Goal: Transaction & Acquisition: Purchase product/service

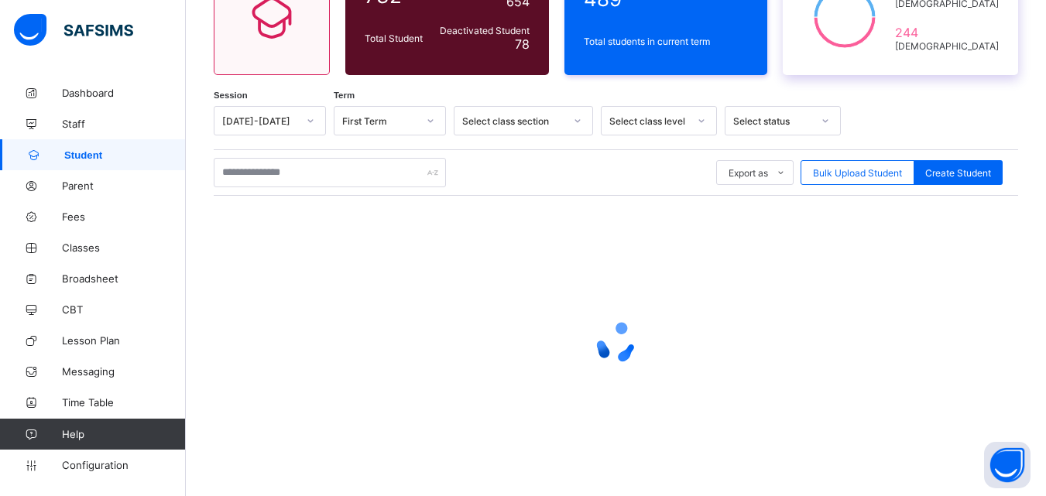
scroll to position [190, 0]
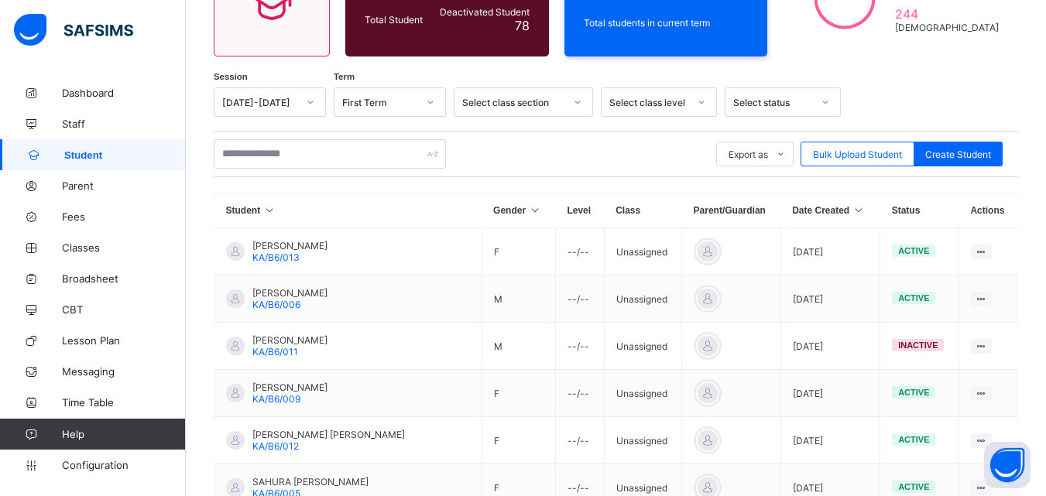
click at [815, 215] on th "Date Created" at bounding box center [830, 211] width 99 height 35
click at [853, 212] on icon at bounding box center [859, 210] width 13 height 11
click at [853, 213] on icon at bounding box center [859, 210] width 13 height 11
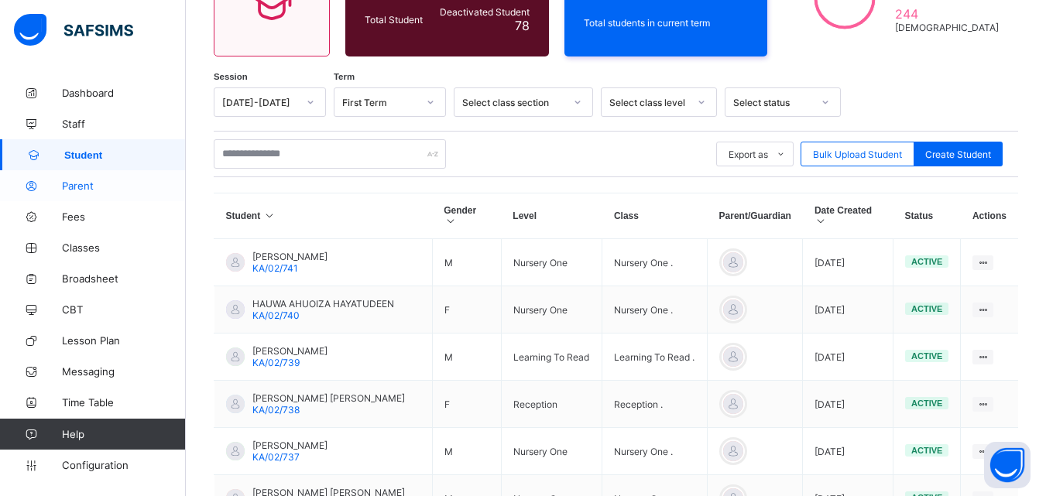
click at [75, 184] on span "Parent" at bounding box center [124, 186] width 124 height 12
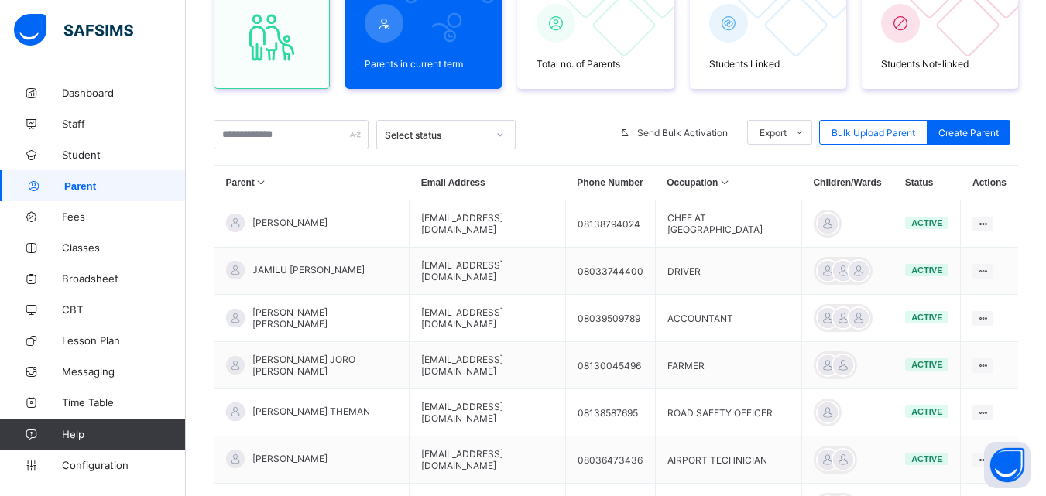
scroll to position [190, 0]
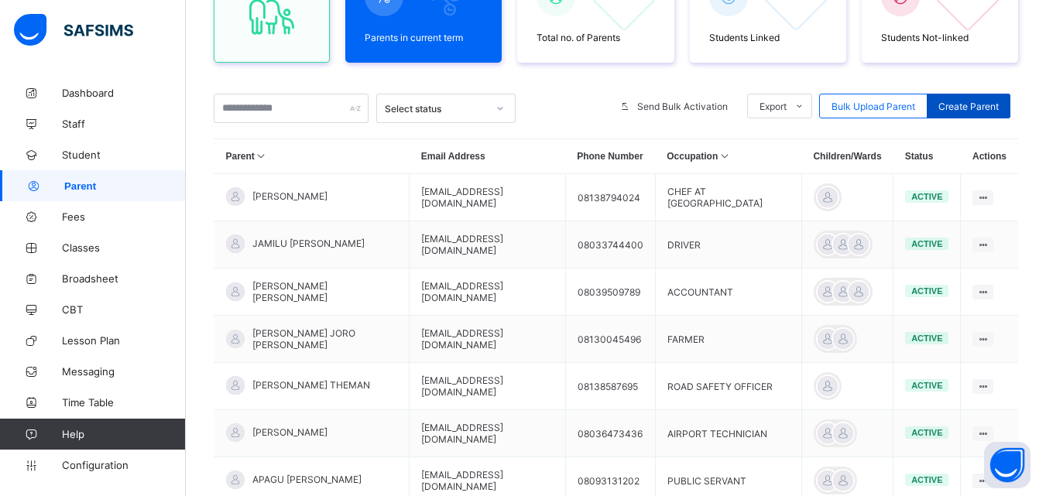
click at [984, 105] on span "Create Parent" at bounding box center [969, 107] width 60 height 12
select select "**"
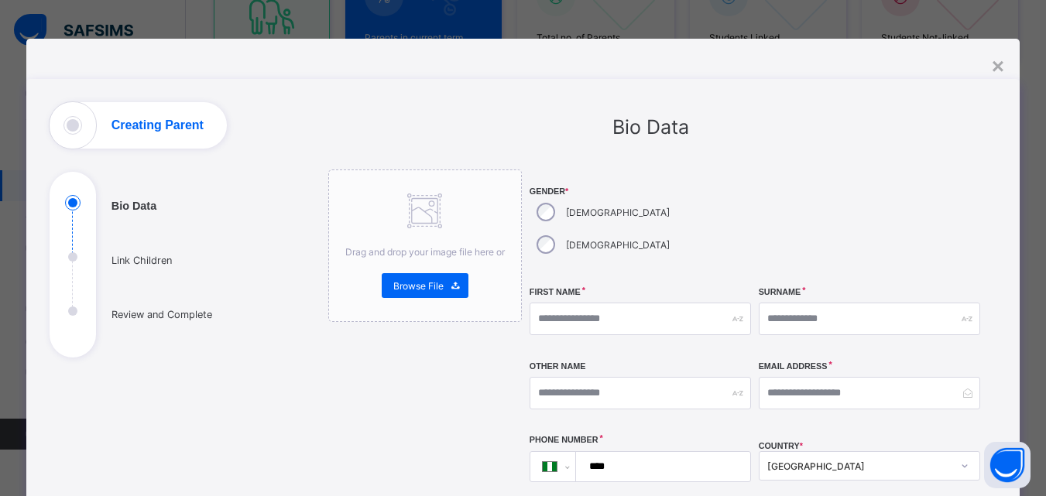
click at [613, 228] on div "[DEMOGRAPHIC_DATA]" at bounding box center [602, 244] width 144 height 33
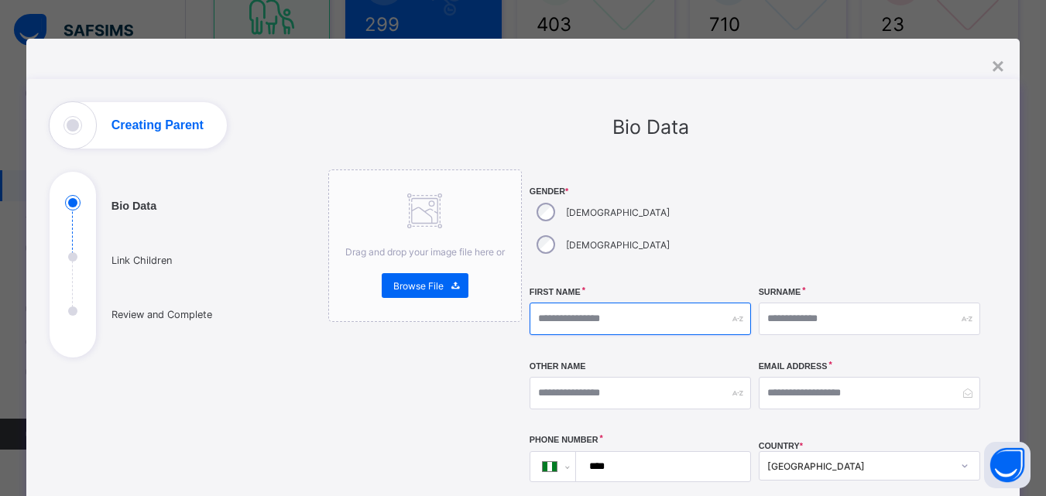
click at [560, 303] on input "text" at bounding box center [640, 319] width 221 height 33
type input "*****"
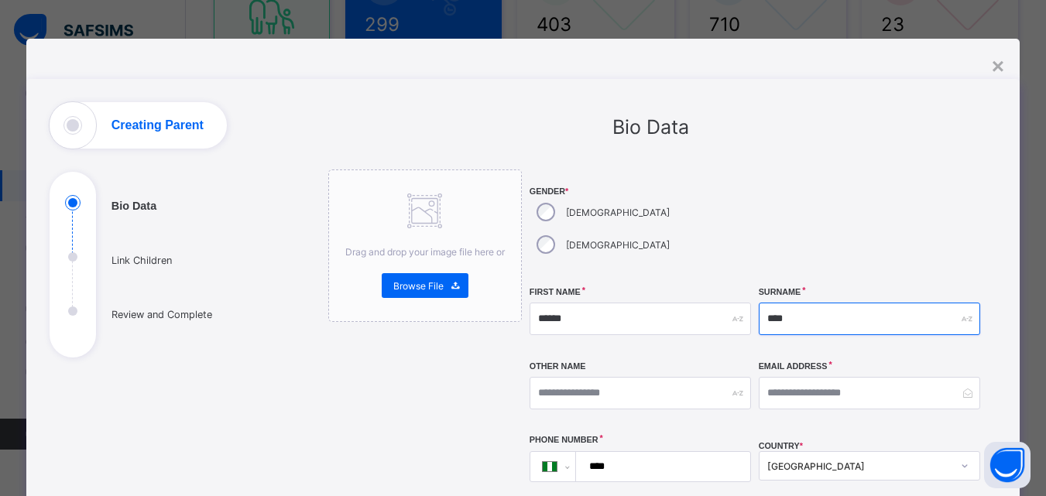
type input "****"
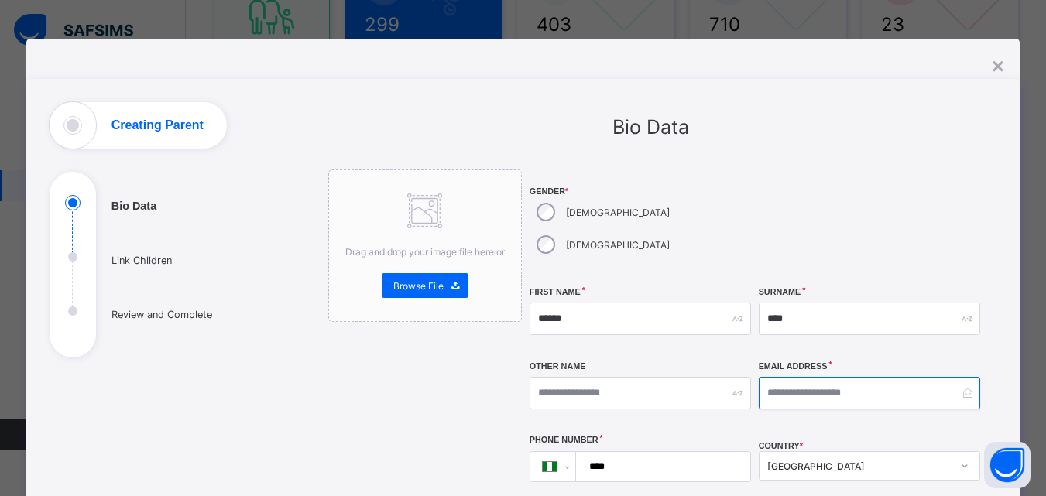
click at [870, 377] on input "email" at bounding box center [869, 393] width 221 height 33
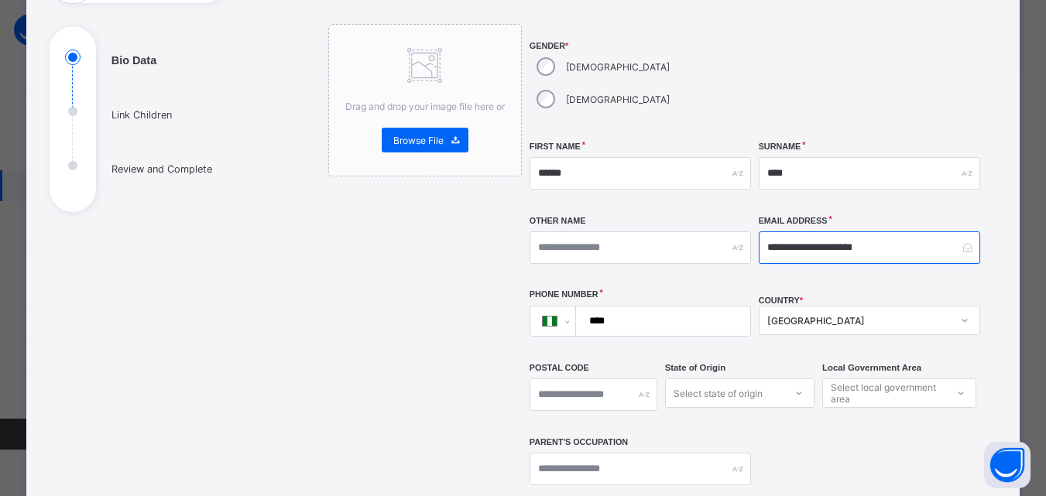
type input "**********"
click at [668, 307] on input "****" at bounding box center [660, 321] width 161 height 29
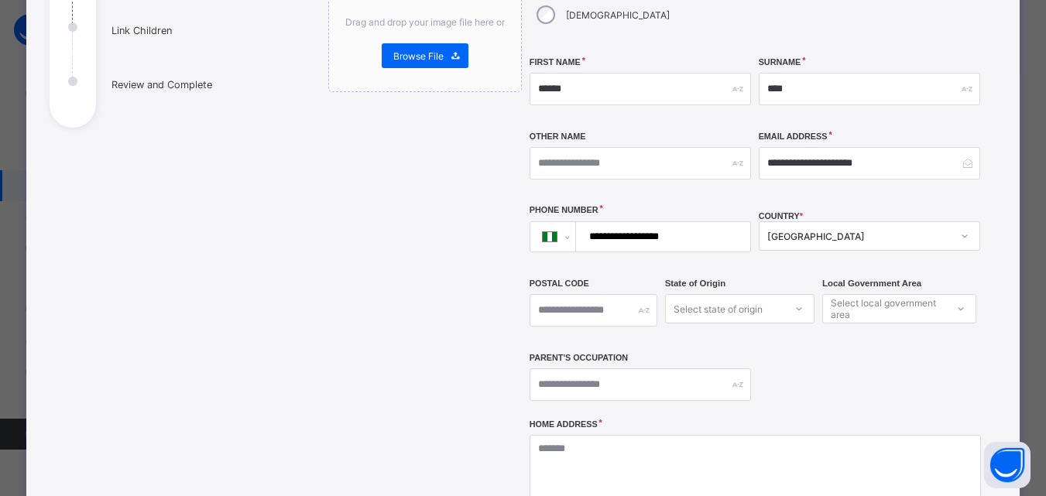
scroll to position [255, 0]
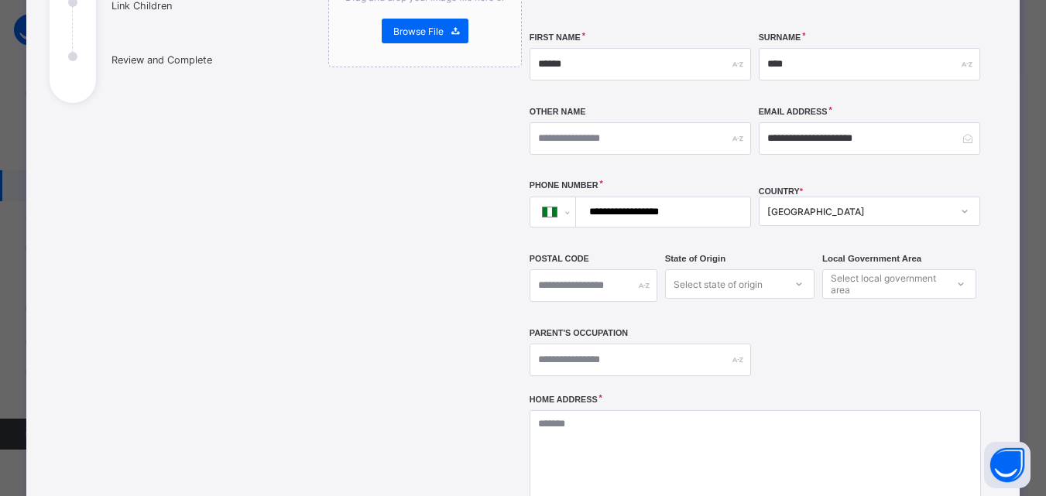
type input "**********"
click at [662, 344] on input "text" at bounding box center [640, 360] width 221 height 33
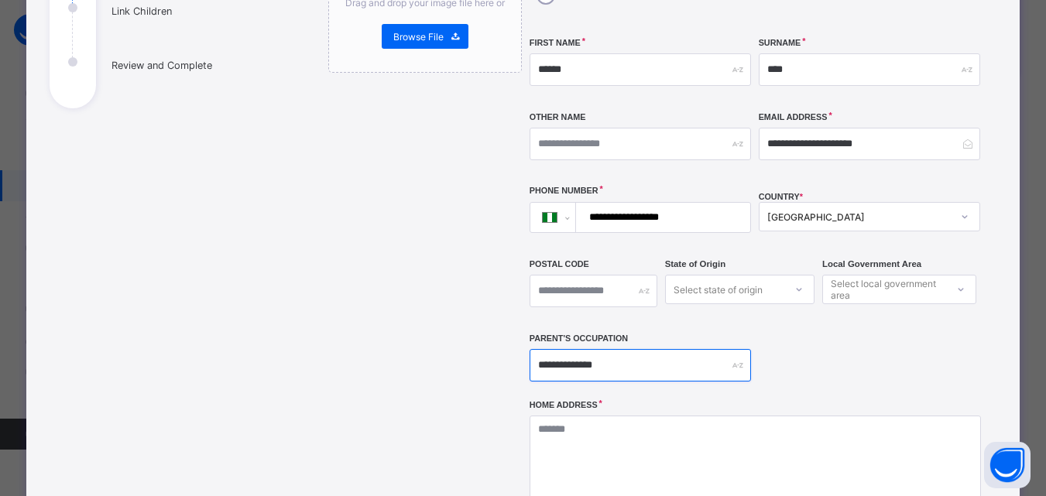
type input "**********"
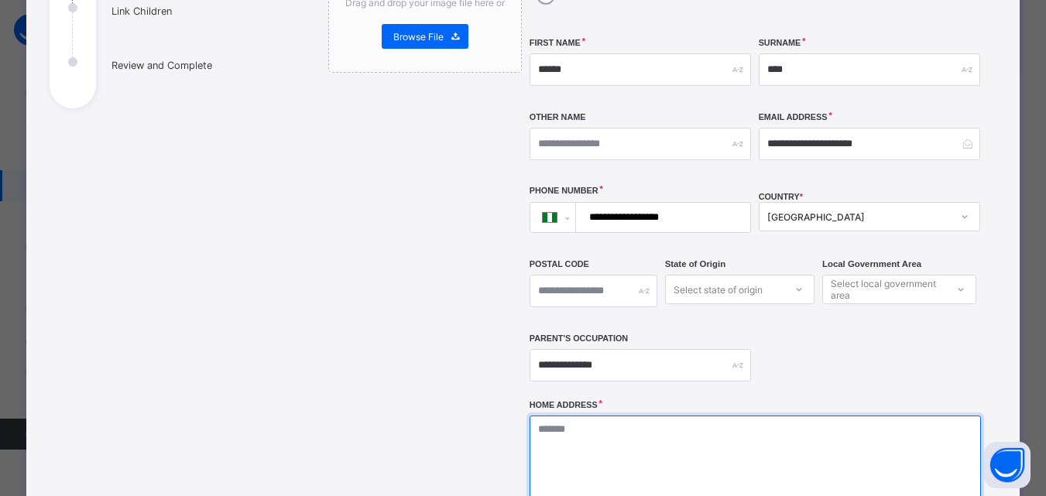
click at [716, 416] on textarea at bounding box center [755, 493] width 451 height 155
click at [743, 432] on textarea at bounding box center [755, 493] width 451 height 155
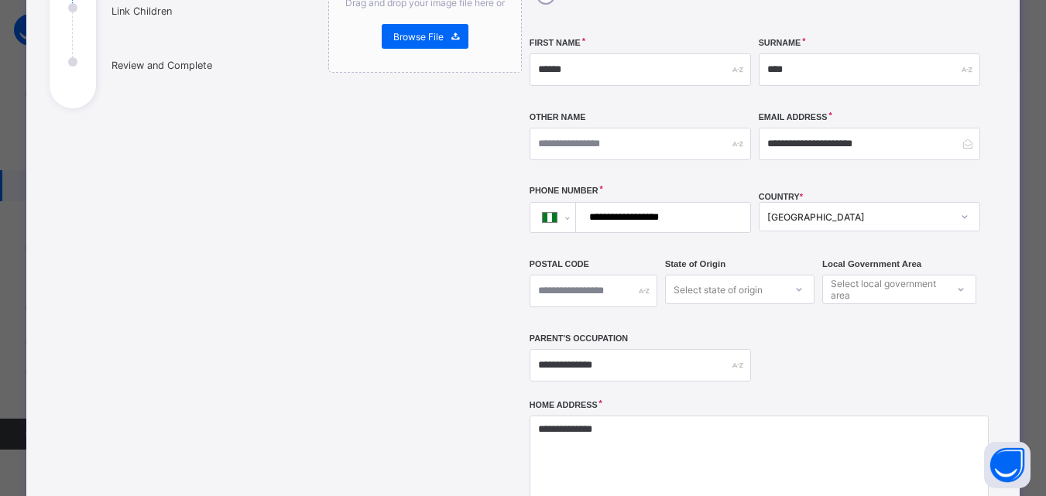
click at [561, 283] on div "Postal Code" at bounding box center [594, 291] width 128 height 67
click at [640, 428] on textarea "**********" at bounding box center [759, 493] width 459 height 155
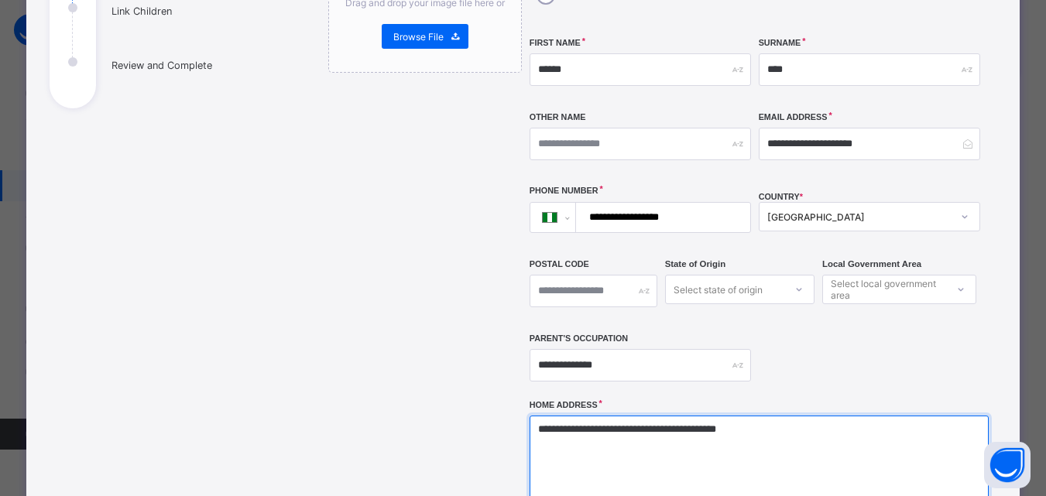
type textarea "**********"
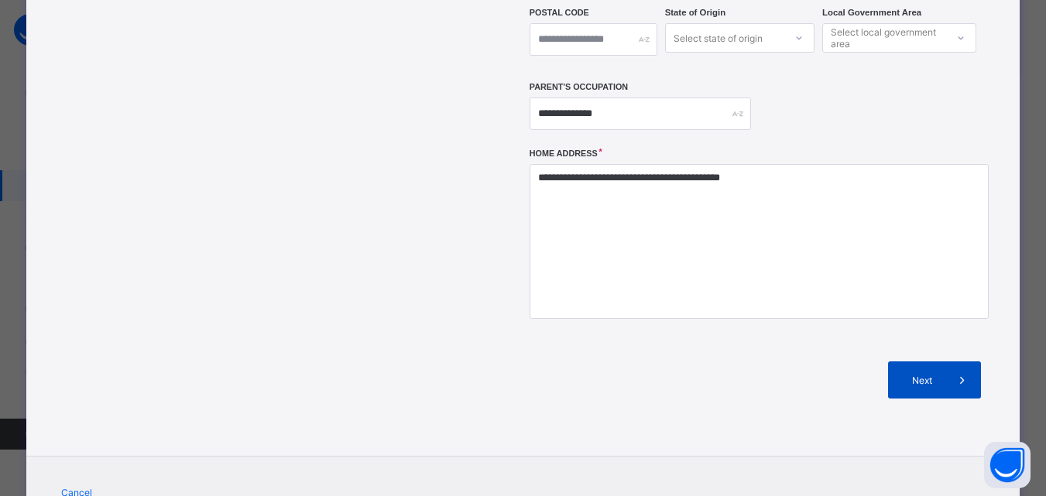
click at [946, 362] on span at bounding box center [962, 380] width 37 height 37
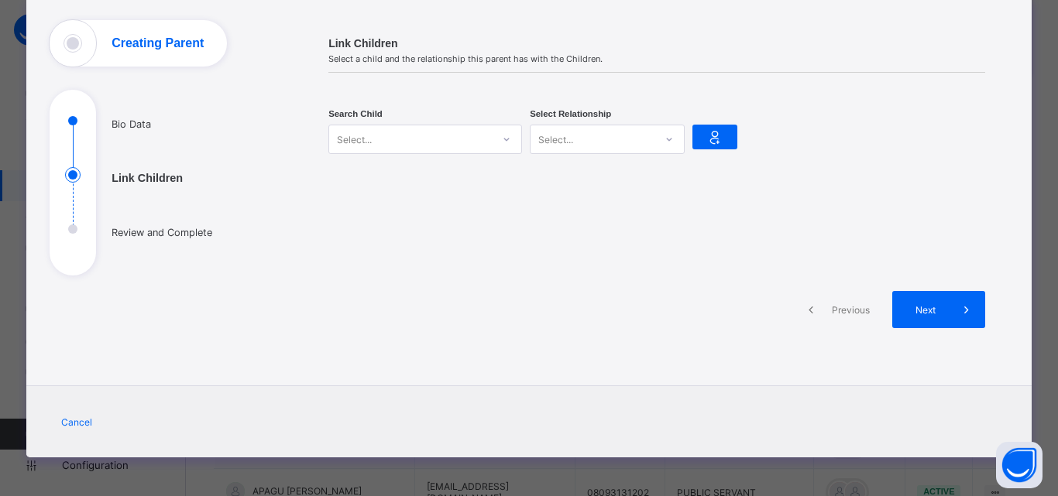
scroll to position [84, 0]
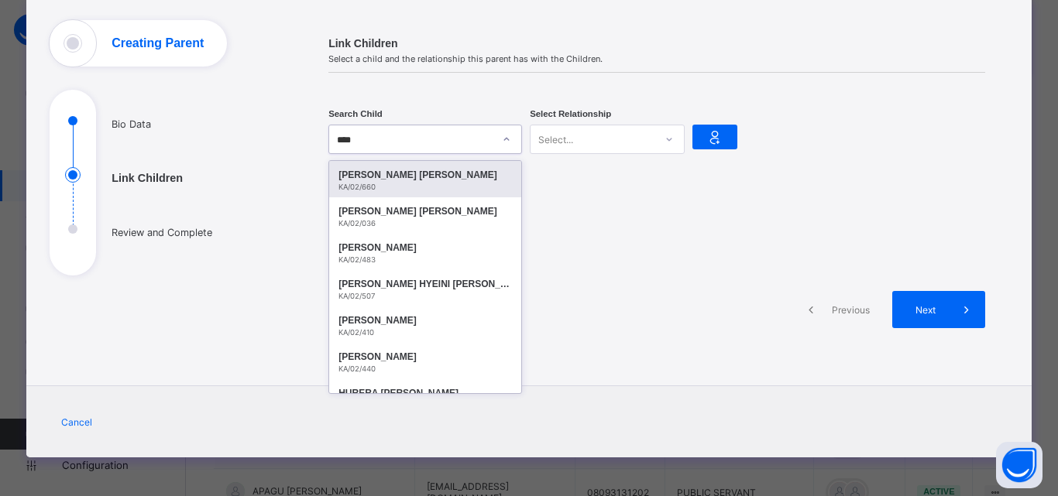
type input "*****"
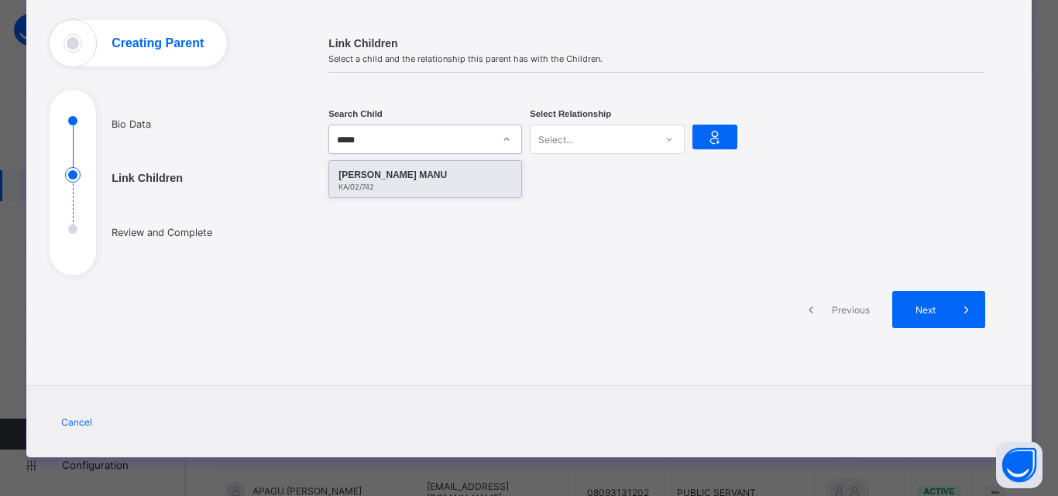
click at [460, 175] on div "[PERSON_NAME] MANU" at bounding box center [424, 174] width 173 height 15
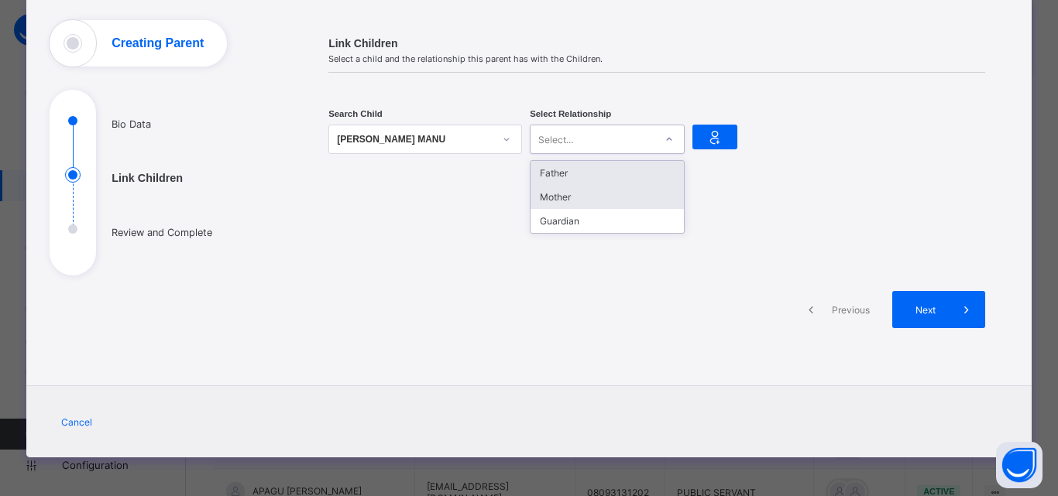
click at [590, 188] on div "Mother" at bounding box center [606, 197] width 153 height 24
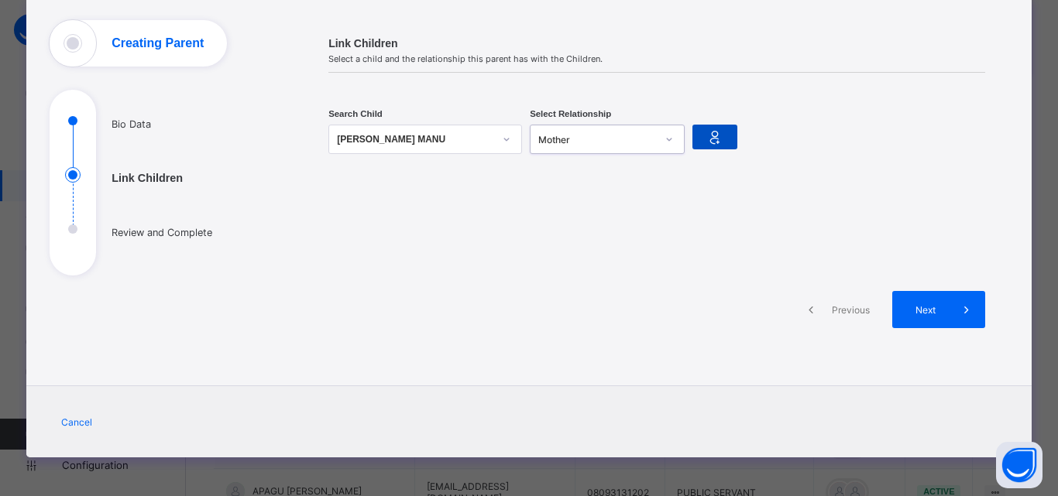
click at [704, 131] on icon at bounding box center [715, 137] width 22 height 19
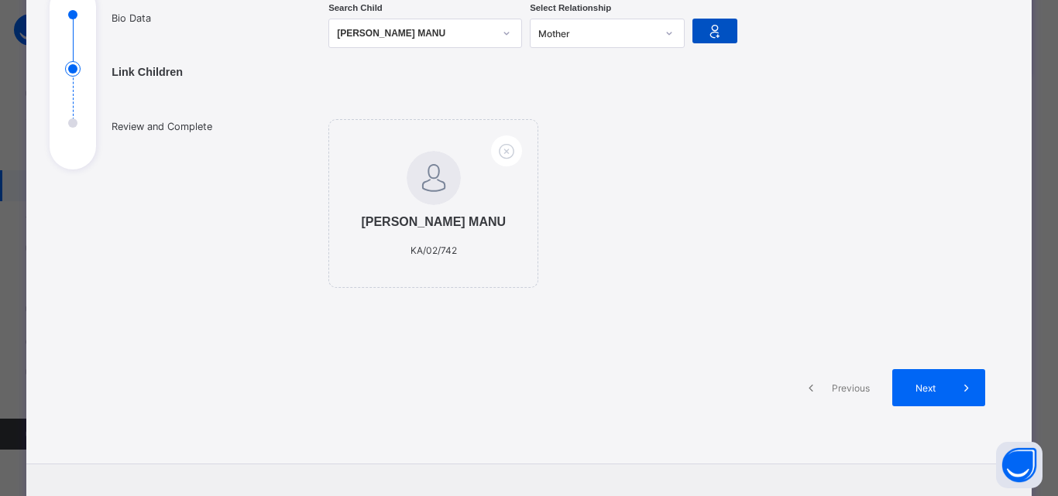
scroll to position [218, 0]
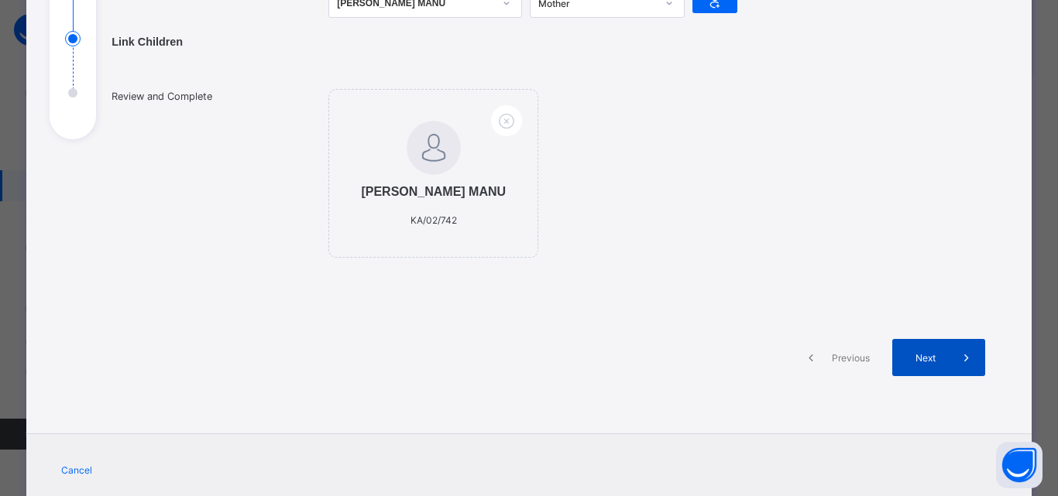
click at [951, 376] on span at bounding box center [966, 357] width 37 height 37
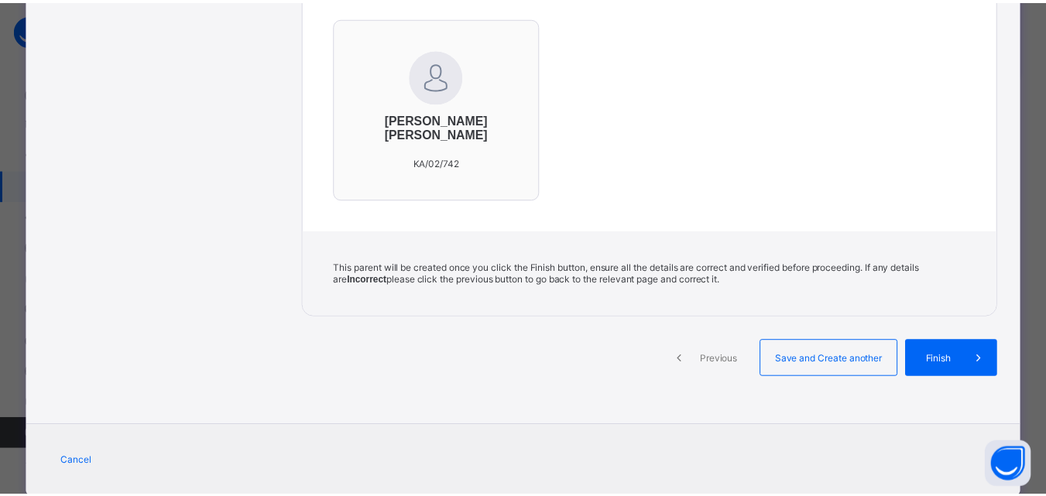
scroll to position [499, 0]
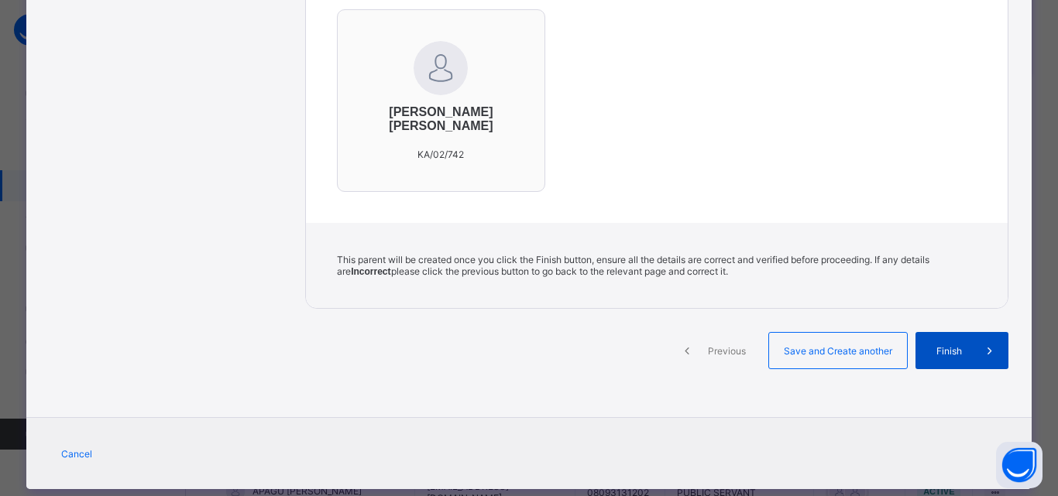
click at [962, 345] on span "Finish" at bounding box center [949, 351] width 44 height 12
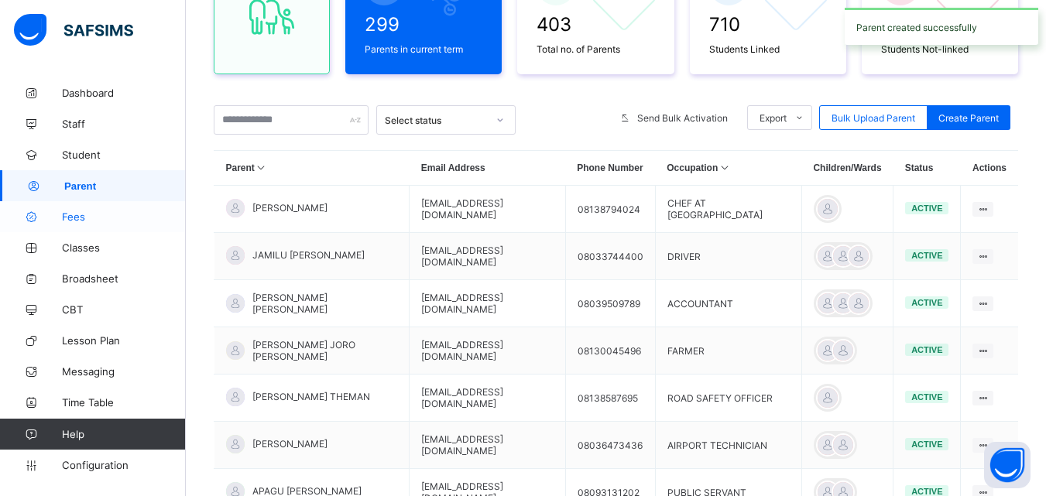
click at [79, 211] on span "Fees" at bounding box center [124, 217] width 124 height 12
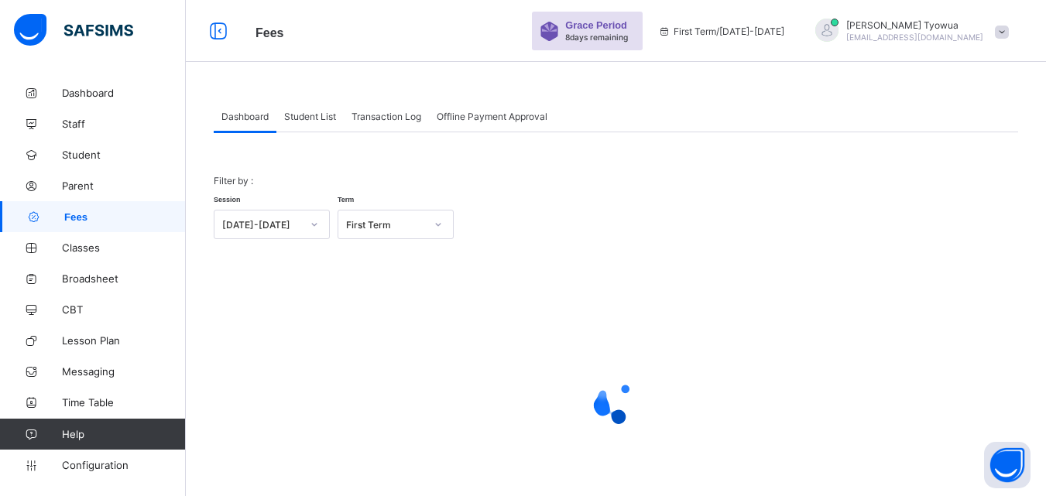
click at [309, 113] on span "Student List" at bounding box center [310, 117] width 52 height 12
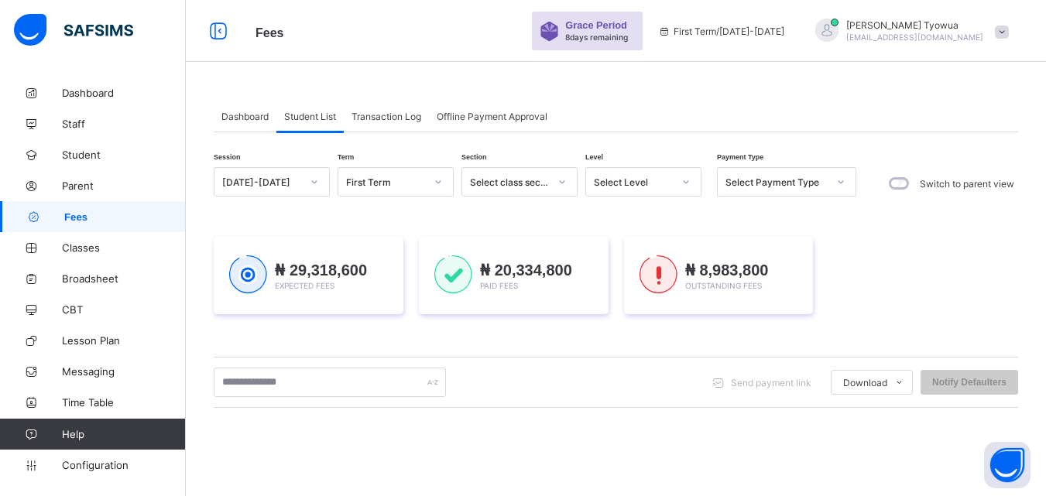
click at [265, 355] on div "Session 2025-2026 Term First Term Section Select class section Level Select Lev…" at bounding box center [616, 441] width 805 height 549
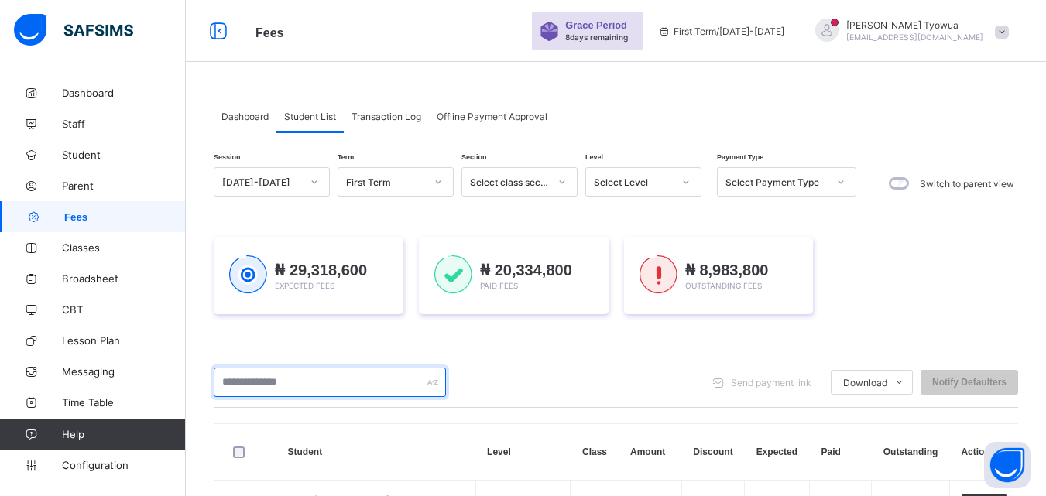
click at [288, 369] on input "text" at bounding box center [330, 382] width 232 height 29
type input "*****"
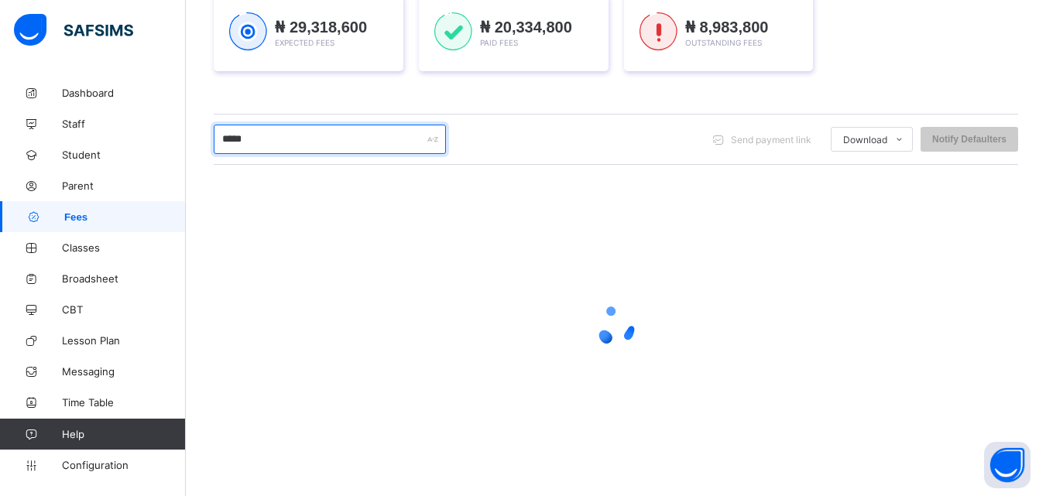
scroll to position [129, 0]
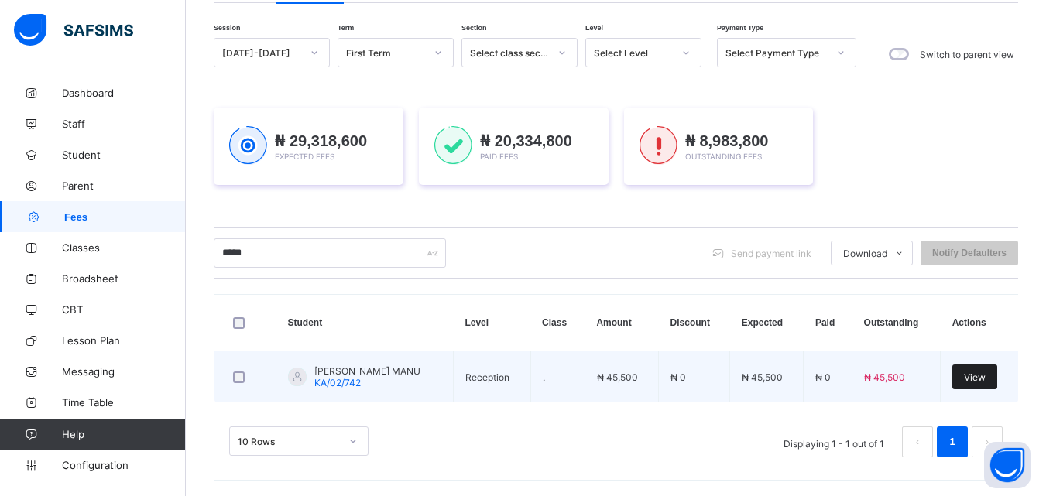
click at [975, 375] on span "View" at bounding box center [975, 378] width 22 height 12
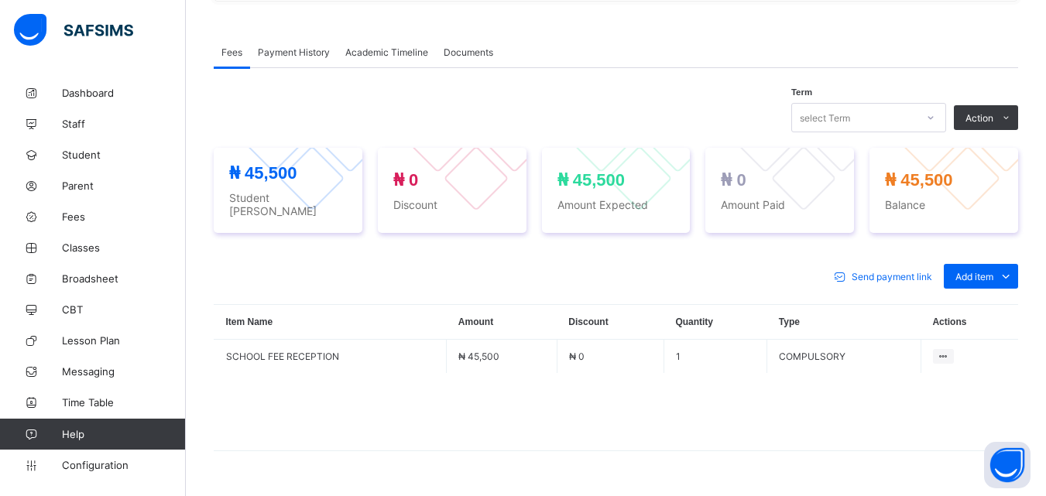
scroll to position [488, 0]
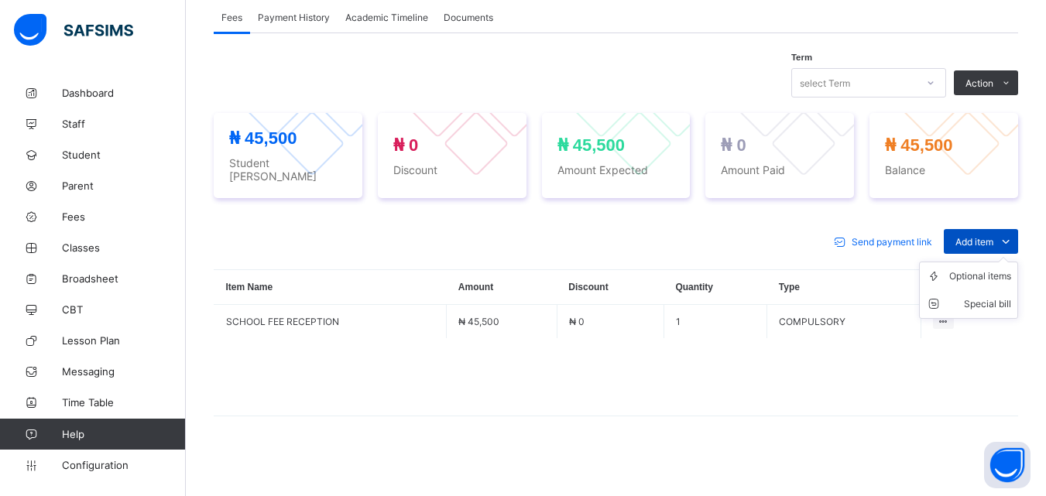
click at [985, 236] on span "Add item" at bounding box center [975, 242] width 38 height 12
click at [960, 263] on ul "Optional items Special bill" at bounding box center [968, 290] width 99 height 57
click at [967, 269] on div "Optional items" at bounding box center [980, 276] width 62 height 15
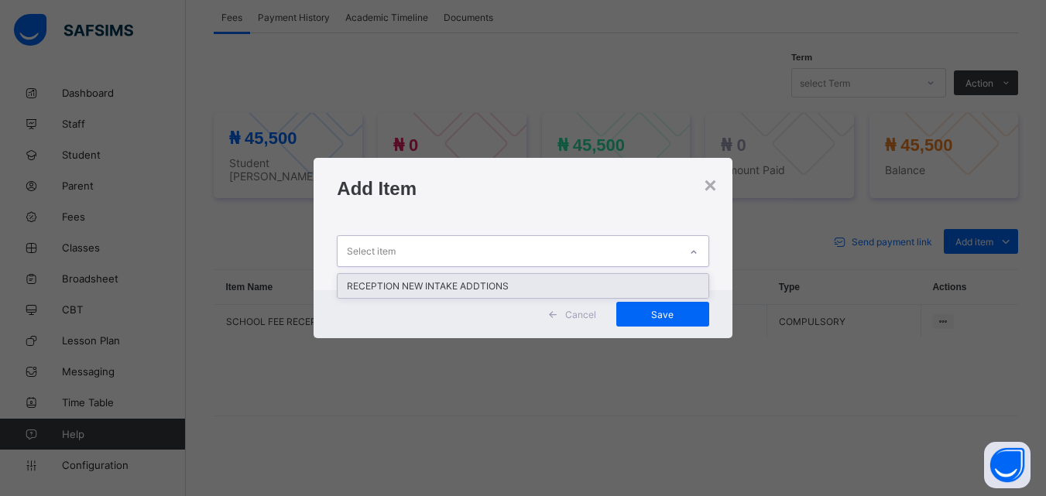
click at [495, 287] on div "RECEPTION NEW INTAKE ADDTIONS" at bounding box center [523, 286] width 370 height 24
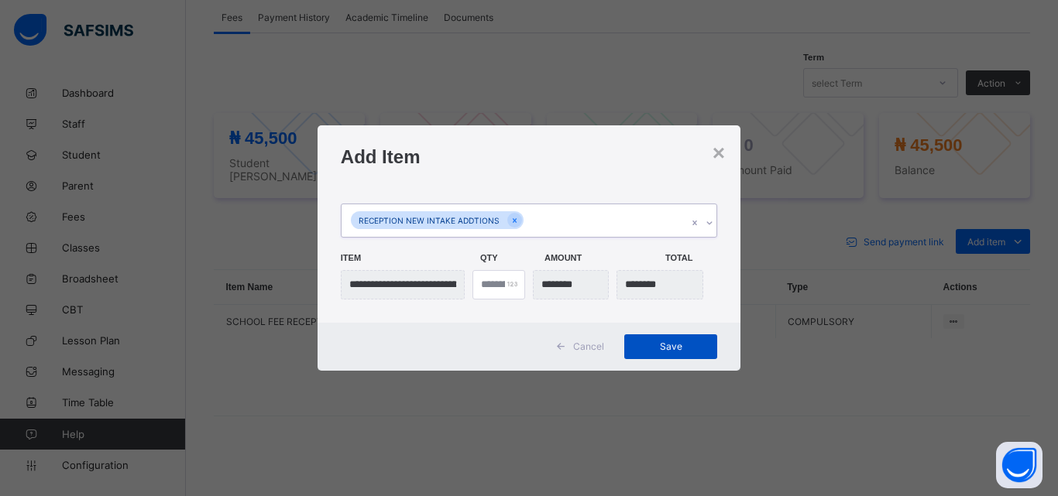
click at [662, 348] on span "Save" at bounding box center [671, 347] width 70 height 12
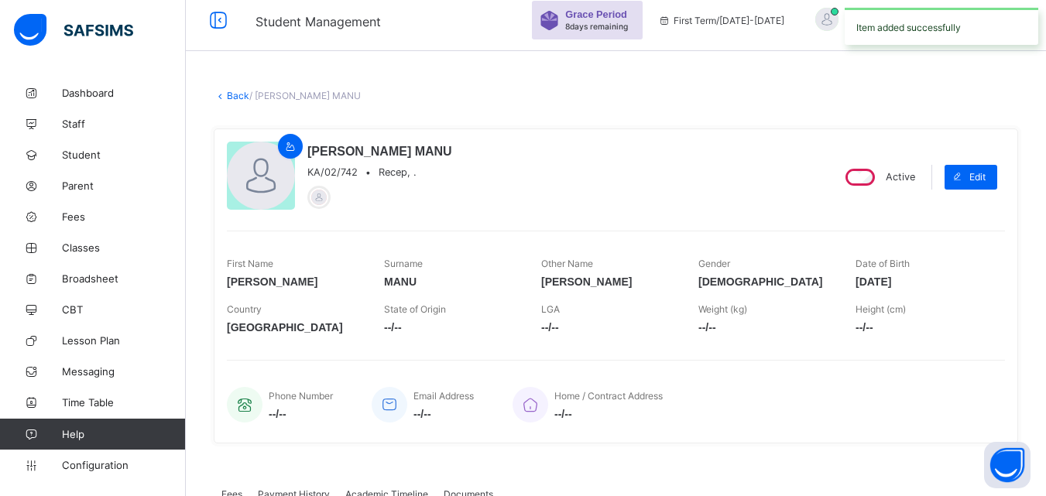
scroll to position [0, 0]
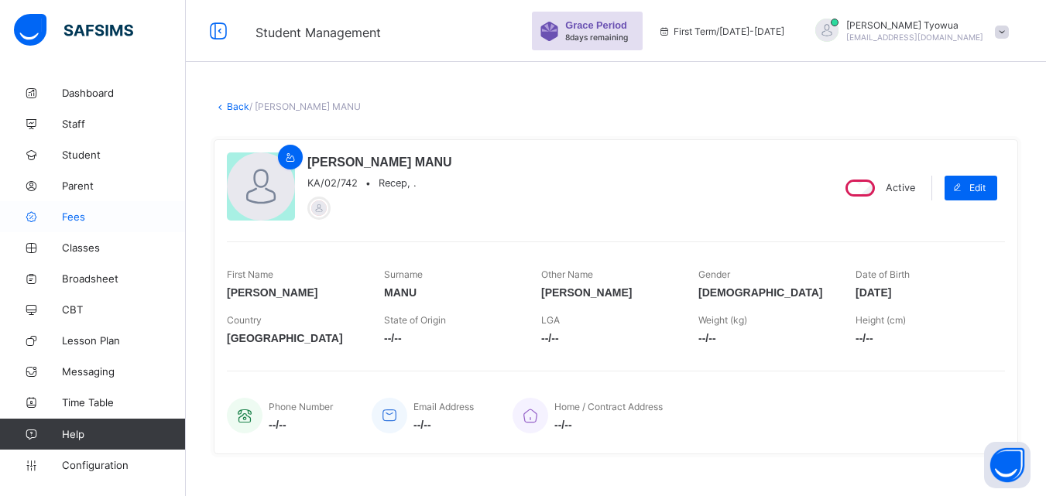
click at [83, 210] on link "Fees" at bounding box center [93, 216] width 186 height 31
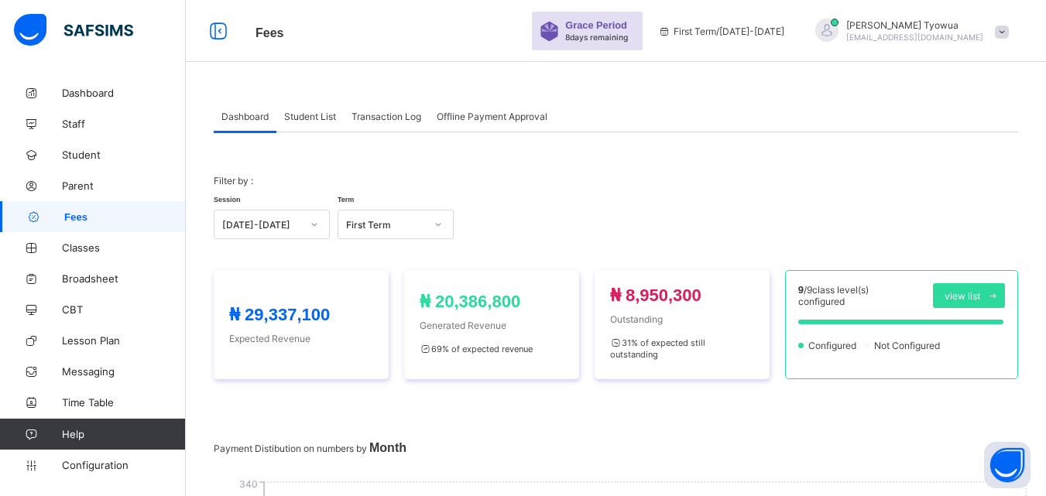
click at [299, 120] on span "Student List" at bounding box center [310, 117] width 52 height 12
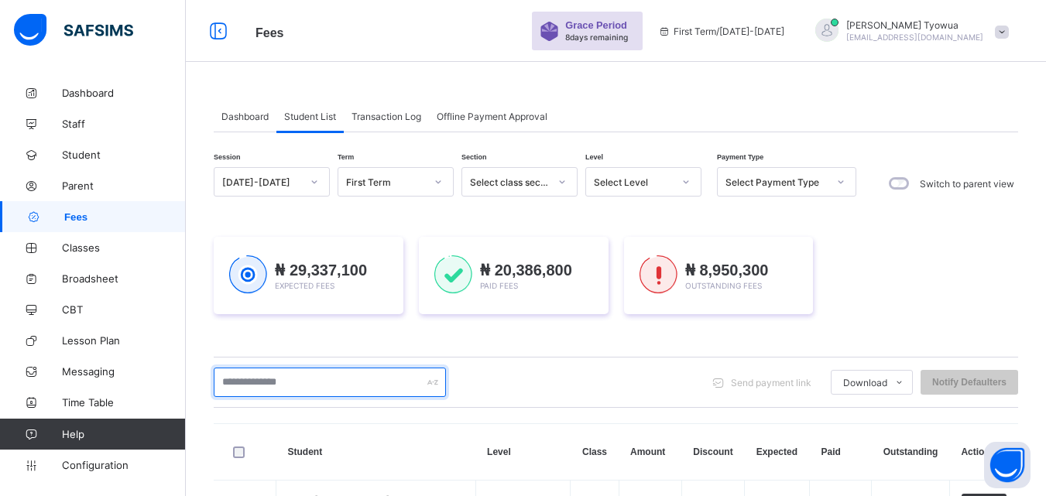
click at [325, 382] on input "text" at bounding box center [330, 382] width 232 height 29
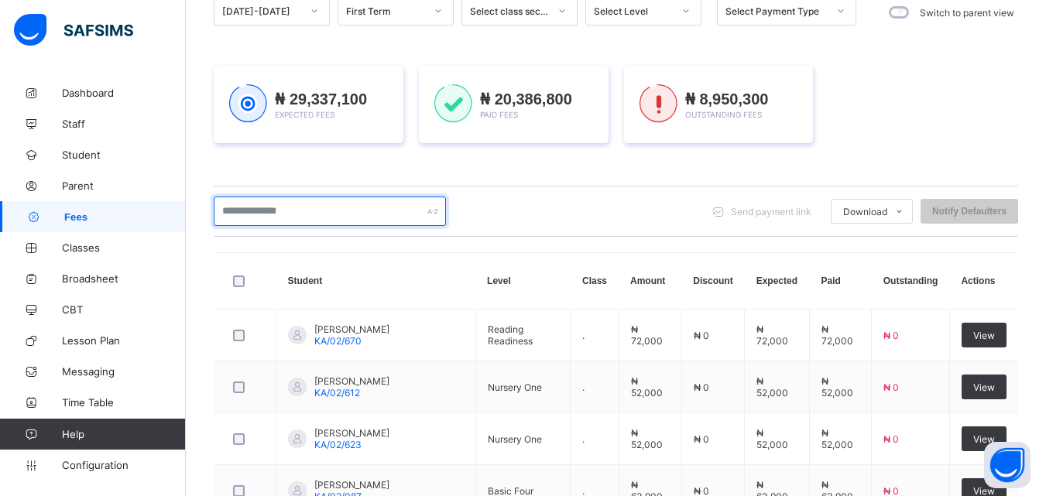
scroll to position [175, 0]
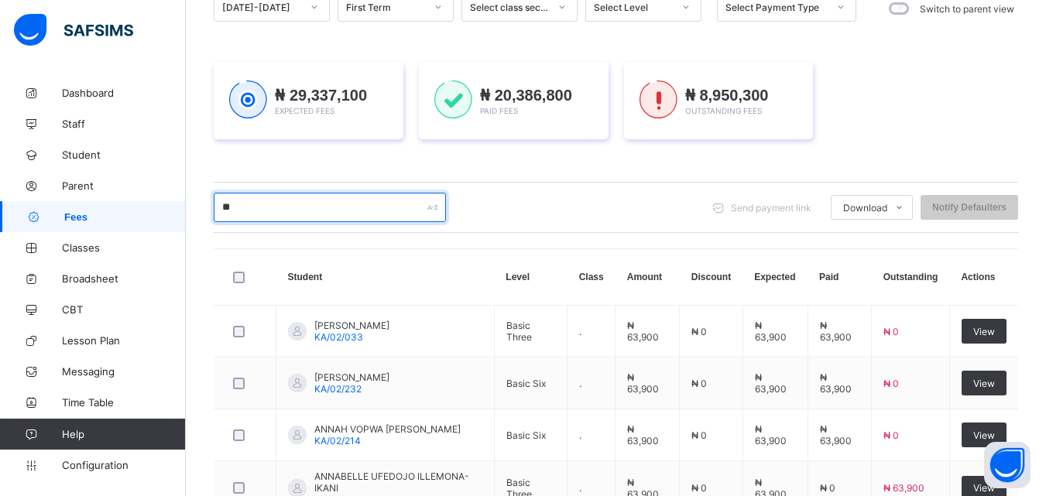
type input "*"
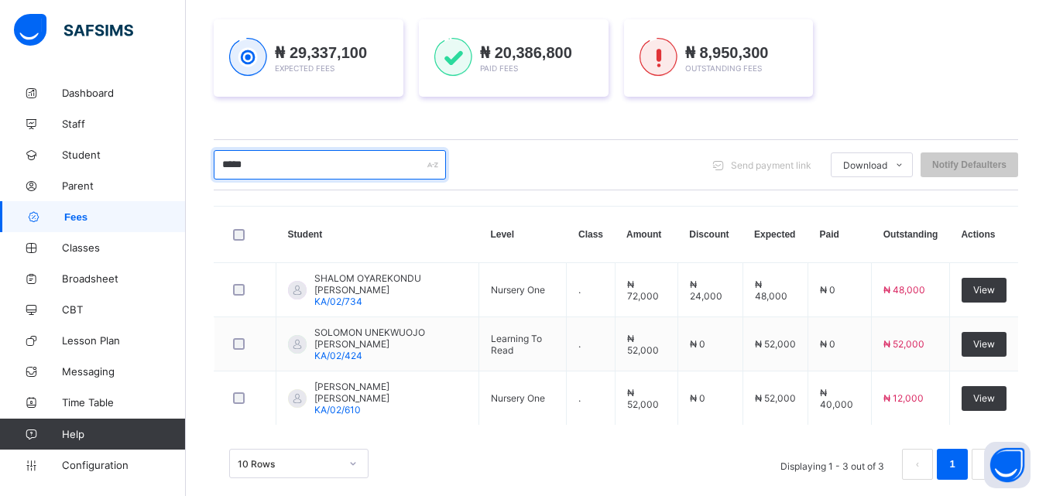
scroll to position [220, 0]
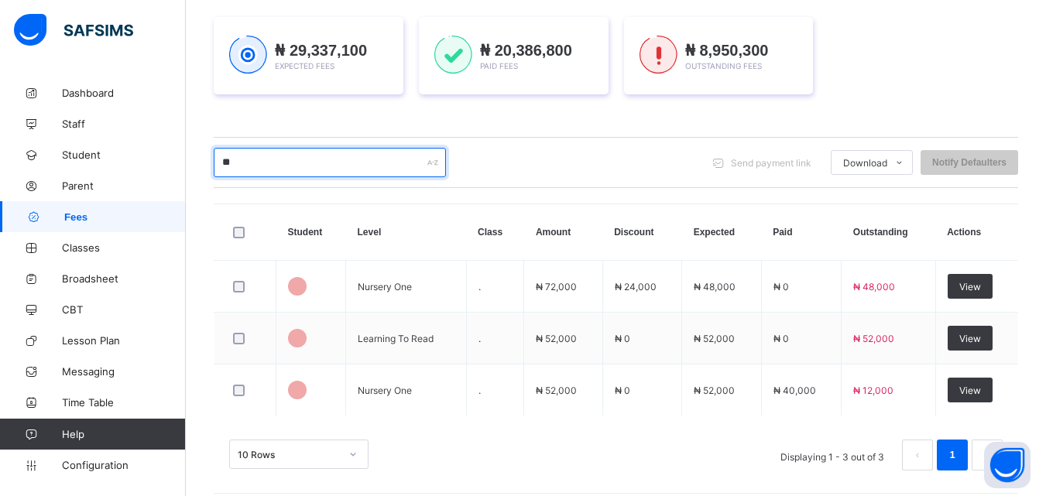
type input "*"
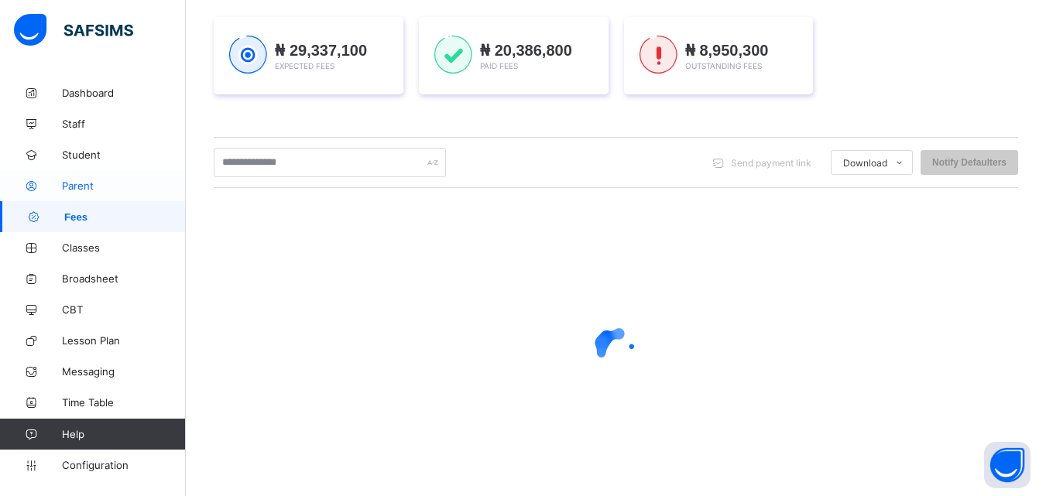
click at [76, 189] on span "Parent" at bounding box center [124, 186] width 124 height 12
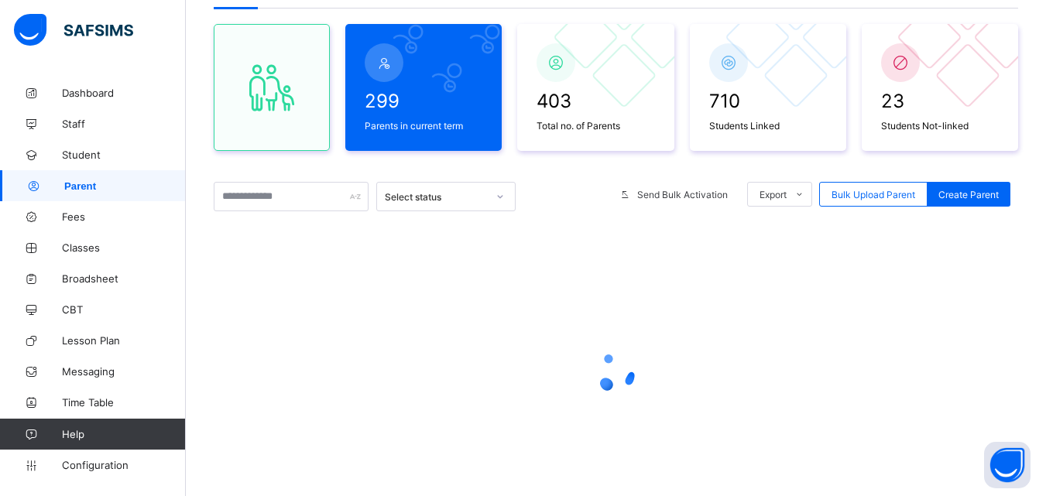
scroll to position [132, 0]
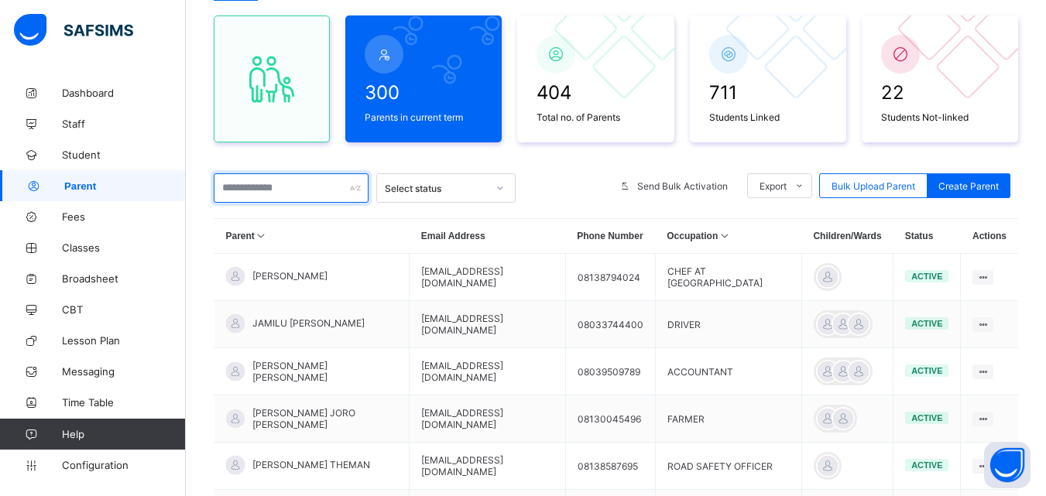
click at [248, 189] on input "text" at bounding box center [291, 187] width 155 height 29
type input "*"
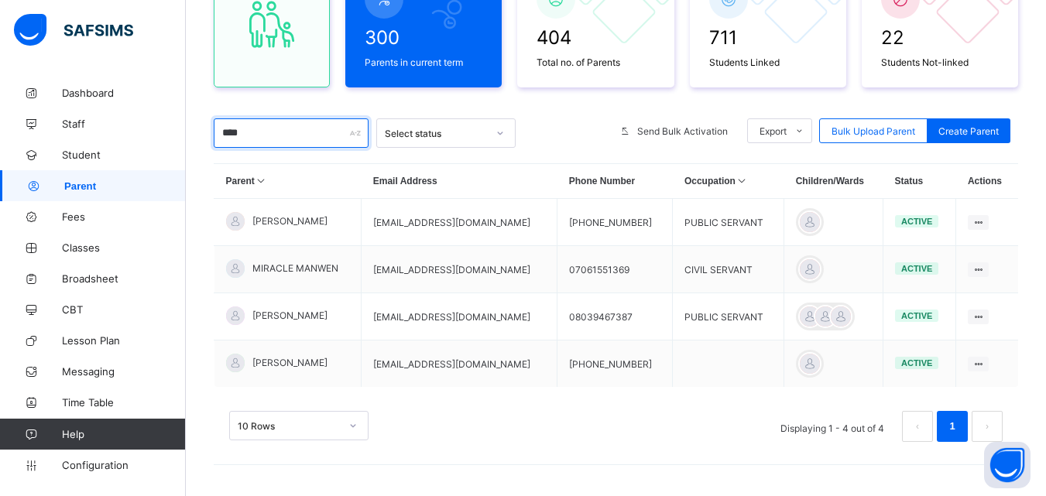
scroll to position [188, 0]
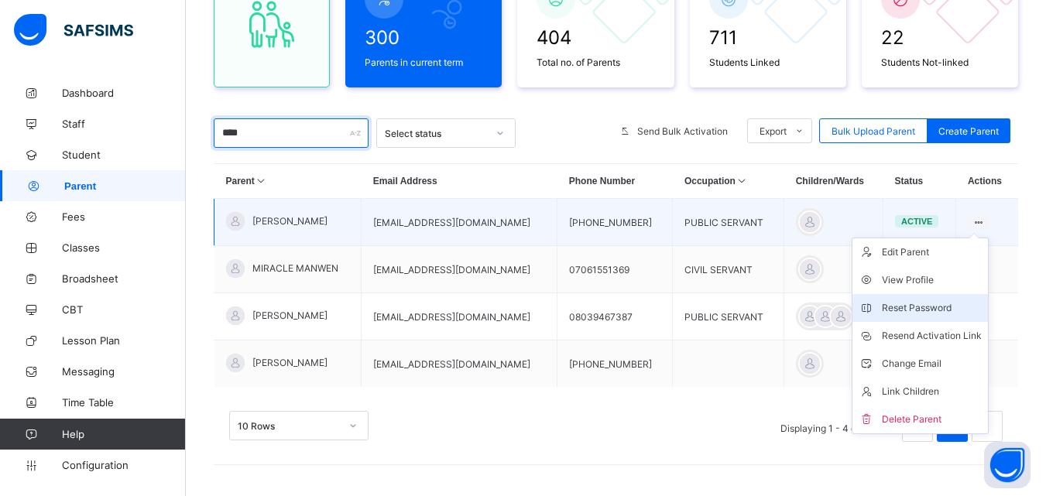
type input "****"
click at [901, 304] on div "Reset Password" at bounding box center [932, 307] width 100 height 15
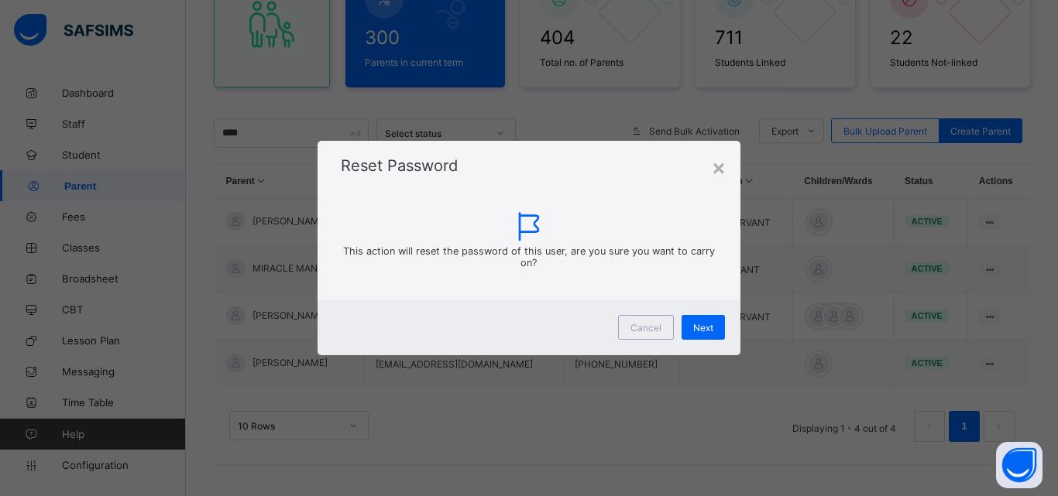
click at [706, 340] on div "Cancel Next" at bounding box center [529, 328] width 423 height 56
click at [709, 331] on span "Next" at bounding box center [703, 328] width 20 height 12
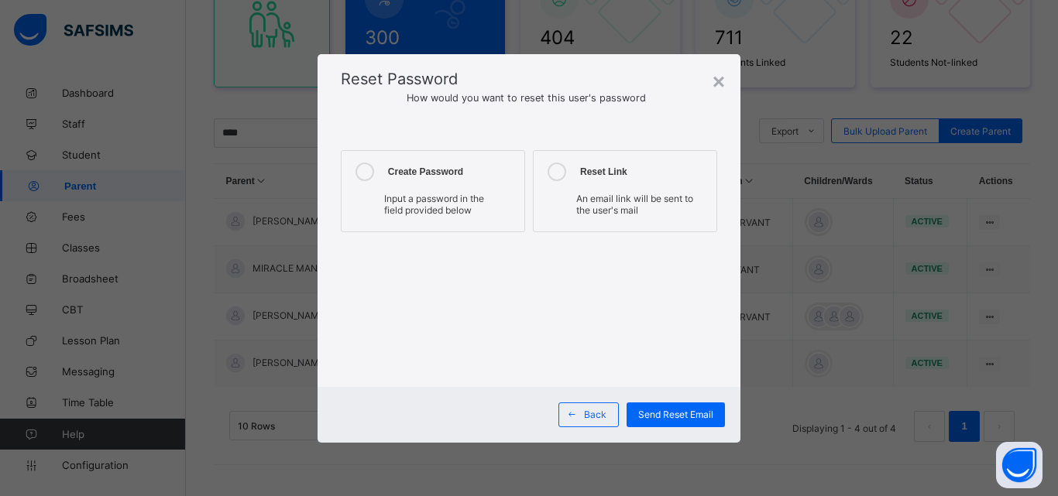
click at [407, 211] on span "Input a password in the field provided below" at bounding box center [434, 204] width 100 height 23
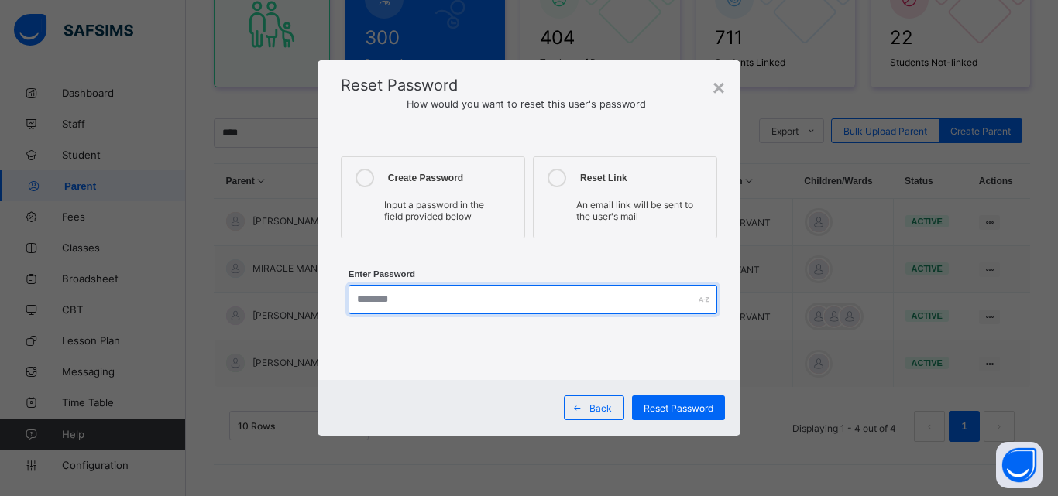
click at [477, 294] on input "text" at bounding box center [532, 299] width 369 height 29
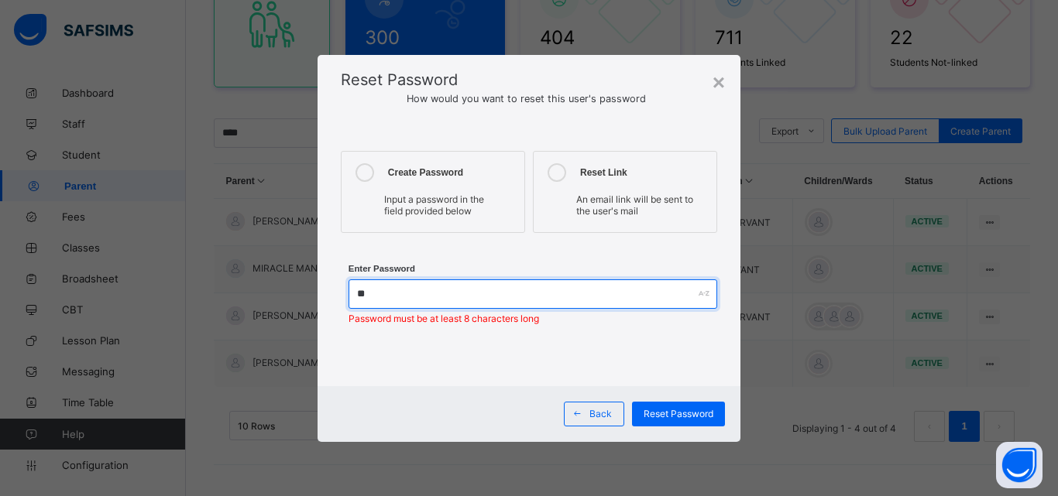
type input "*"
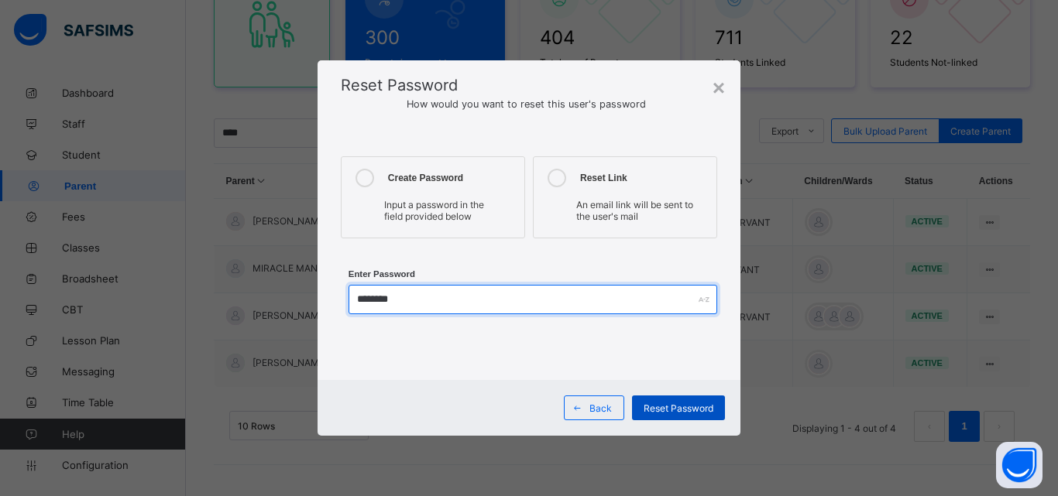
type input "********"
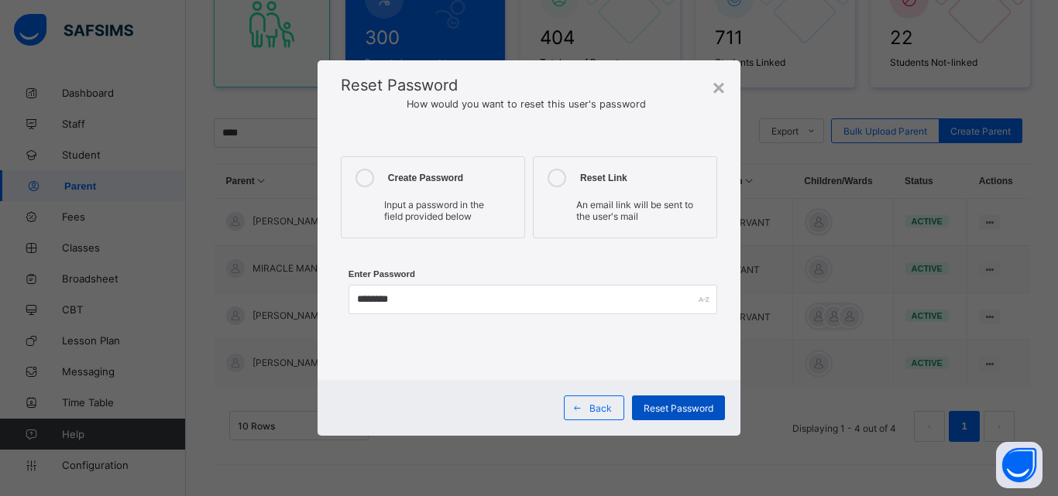
click at [699, 406] on span "Reset Password" at bounding box center [679, 409] width 70 height 12
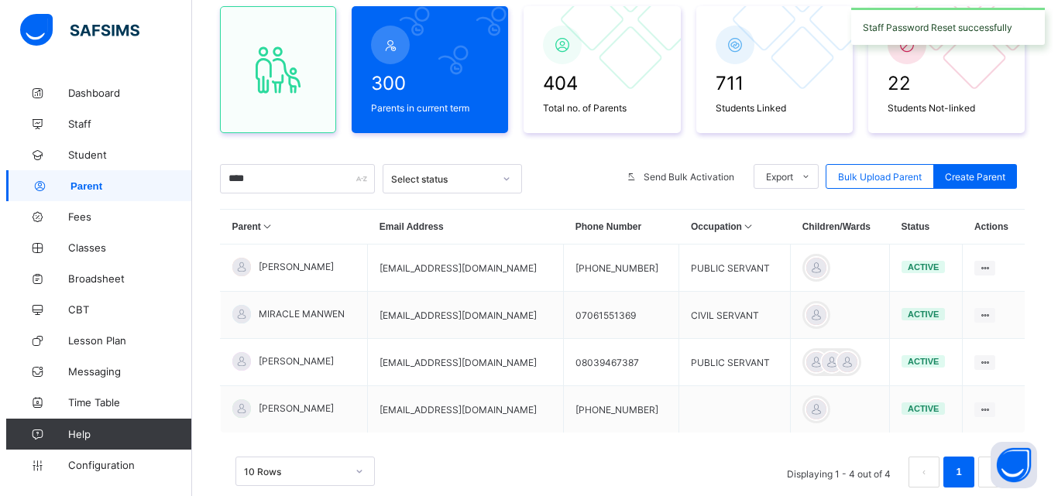
scroll to position [0, 0]
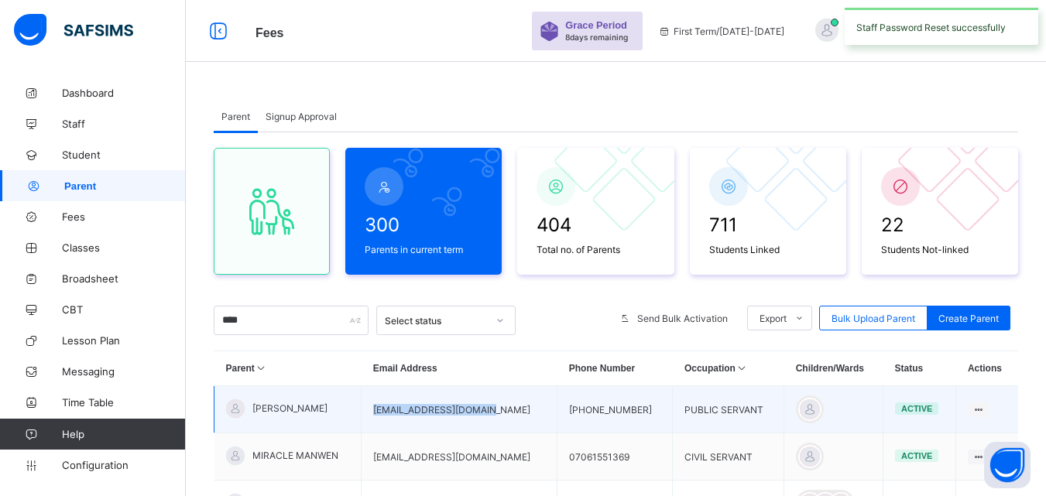
drag, startPoint x: 486, startPoint y: 407, endPoint x: 369, endPoint y: 407, distance: 116.9
click at [369, 407] on td "suzanjibrin5@gmail.com" at bounding box center [460, 409] width 196 height 47
copy td "suzanjibrin5@gmail.com"
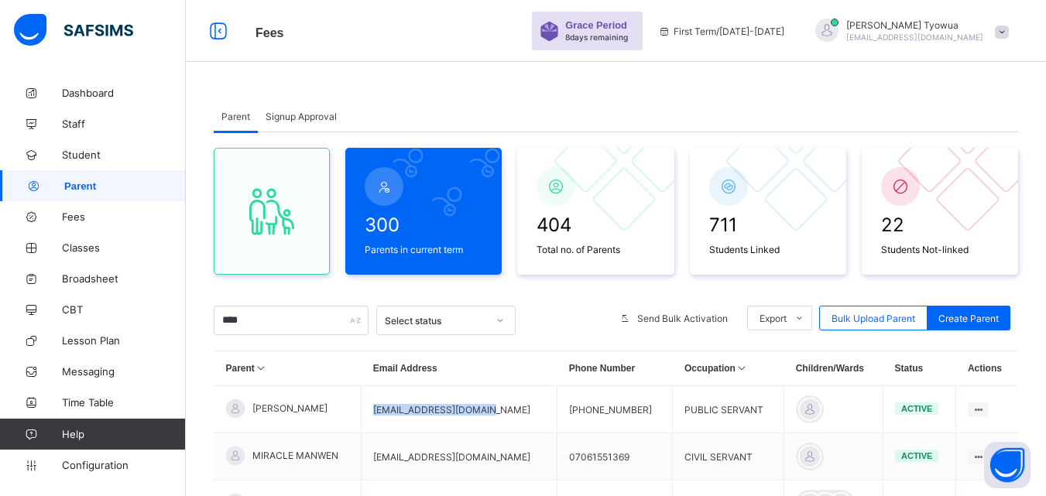
click at [839, 22] on div at bounding box center [826, 30] width 23 height 23
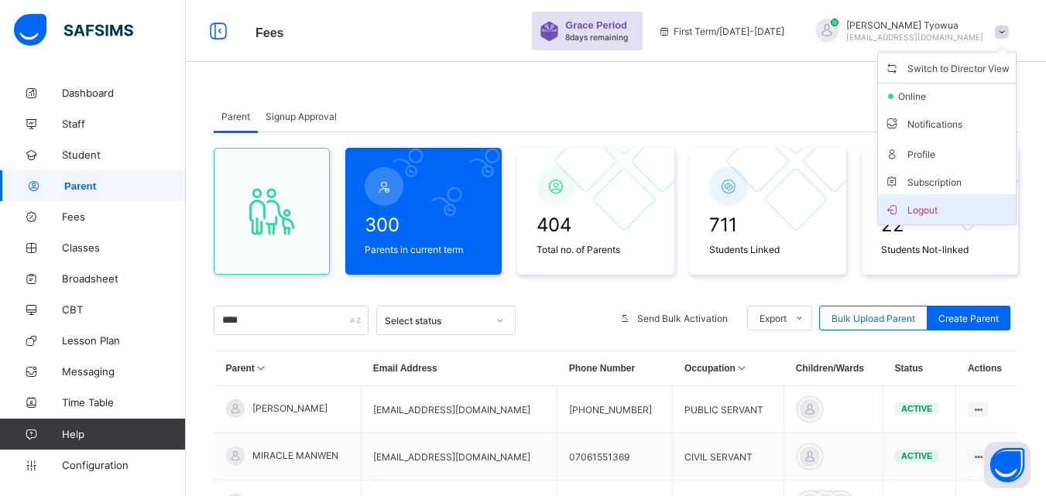
click at [942, 211] on span "Logout" at bounding box center [946, 210] width 125 height 18
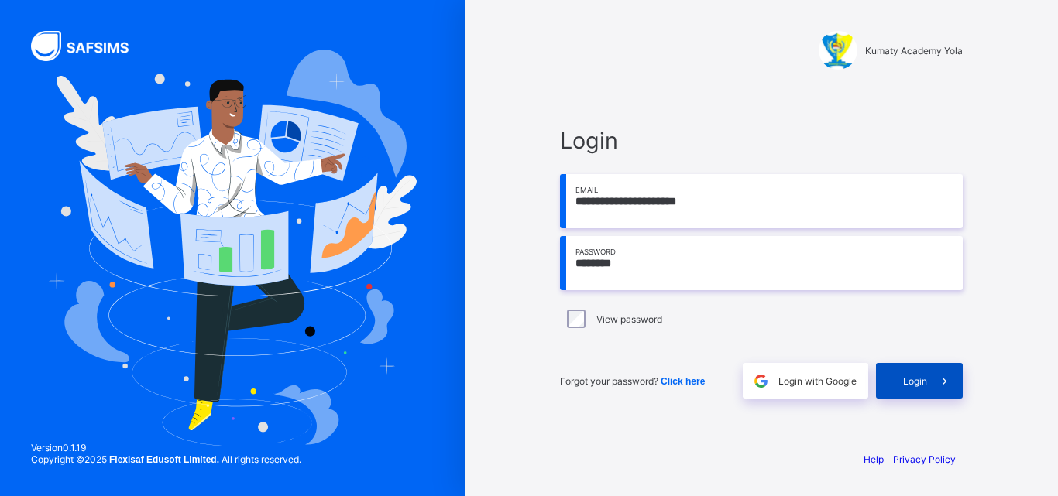
type input "********"
click at [919, 386] on span "Login" at bounding box center [915, 382] width 24 height 12
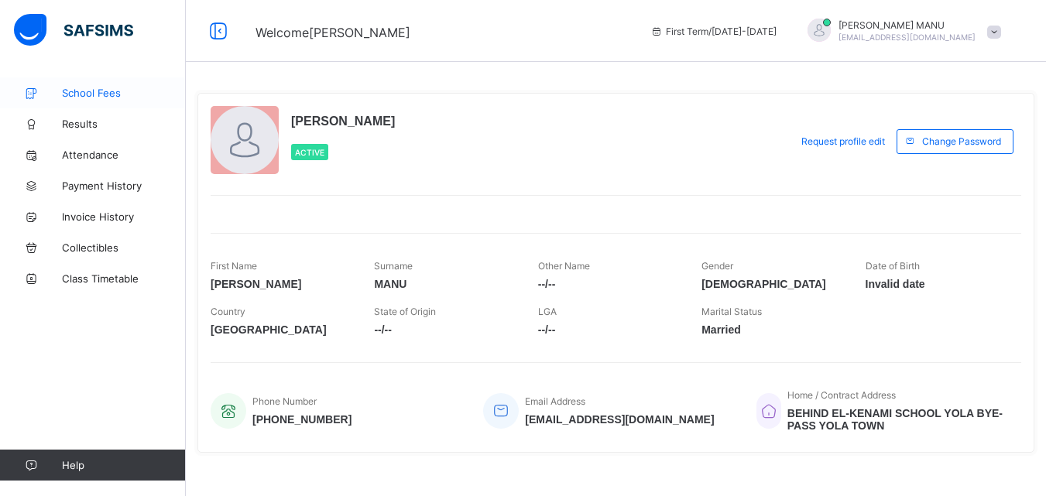
click at [118, 93] on span "School Fees" at bounding box center [124, 93] width 124 height 12
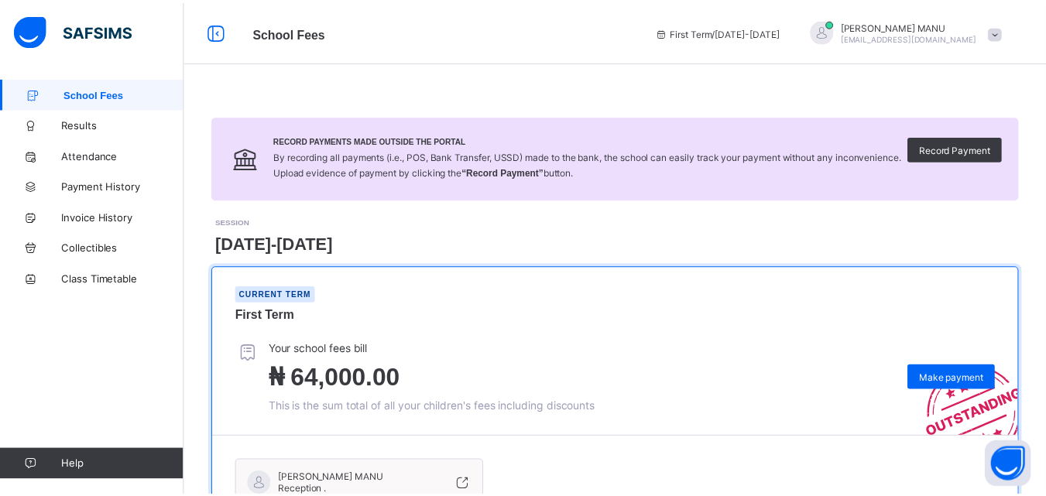
scroll to position [180, 0]
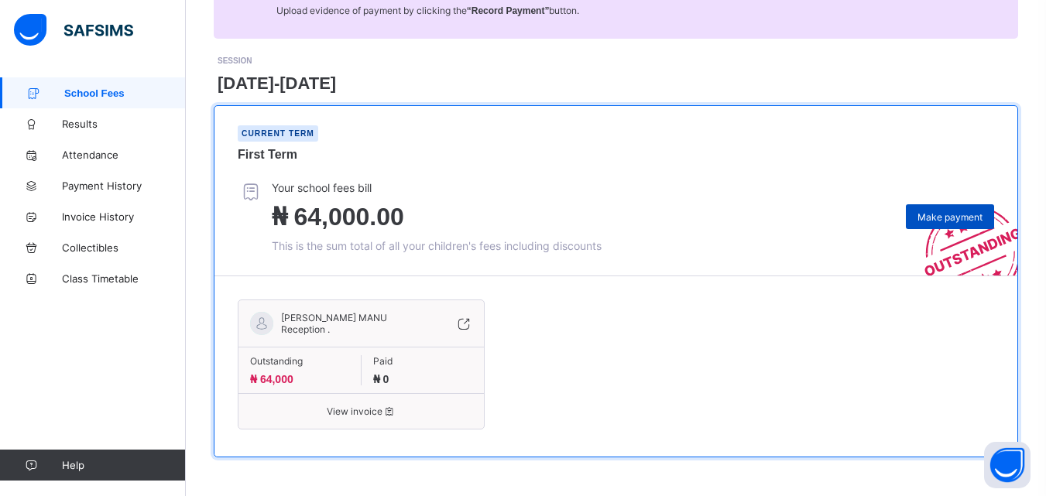
click at [966, 215] on span "Make payment" at bounding box center [950, 217] width 65 height 12
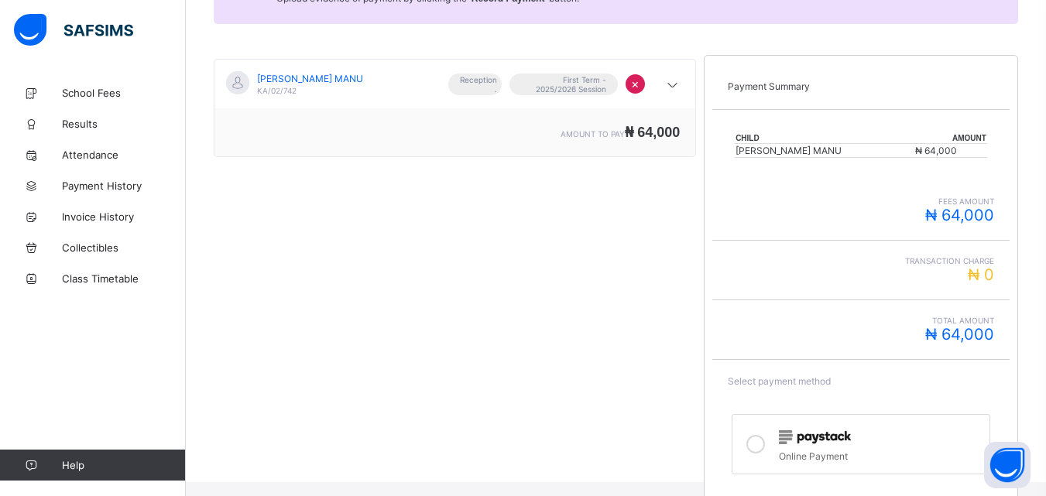
scroll to position [299, 0]
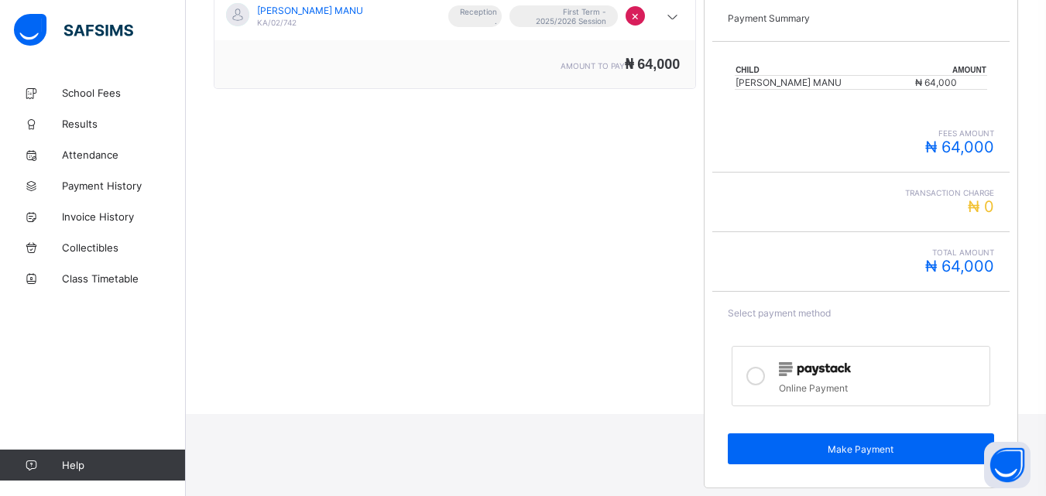
click at [830, 362] on div at bounding box center [880, 369] width 202 height 20
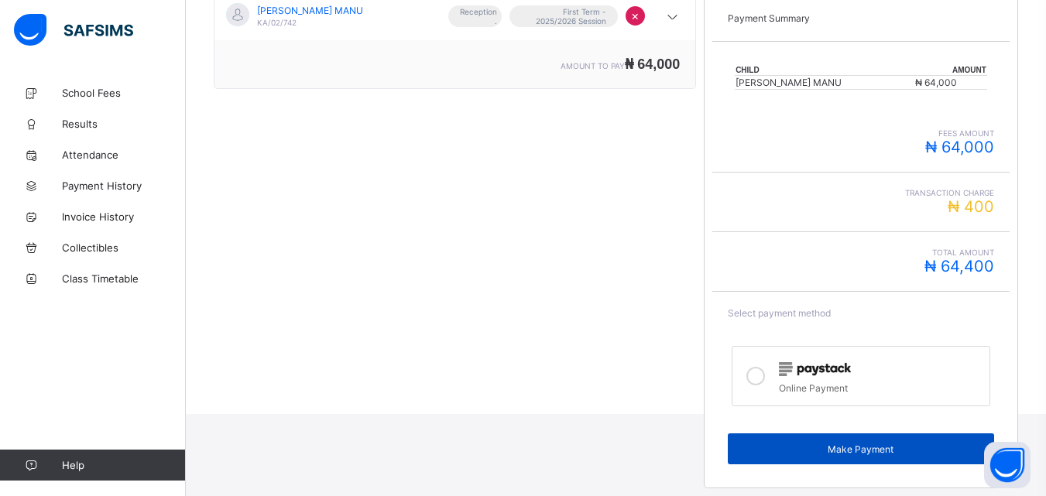
click at [872, 446] on span "Make Payment" at bounding box center [861, 450] width 242 height 12
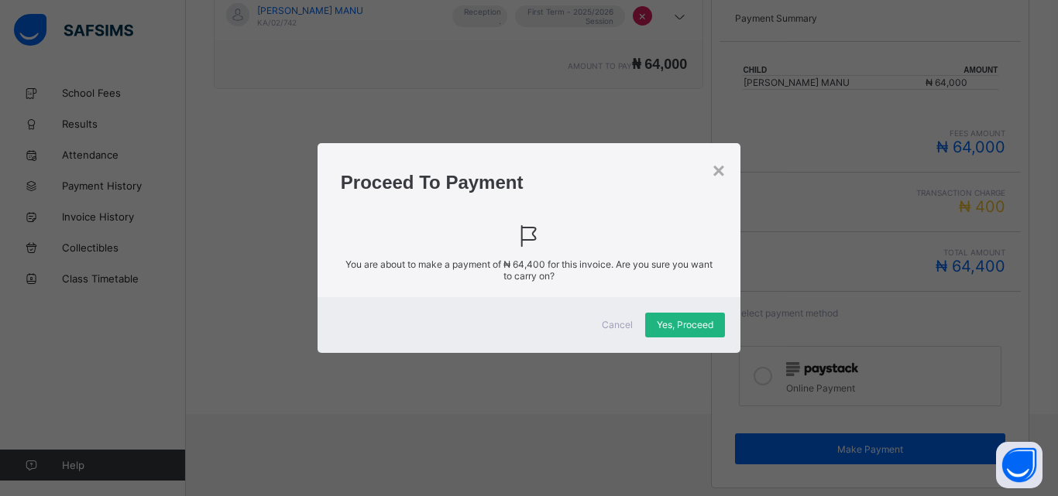
click at [673, 329] on span "Yes, Proceed" at bounding box center [685, 325] width 57 height 12
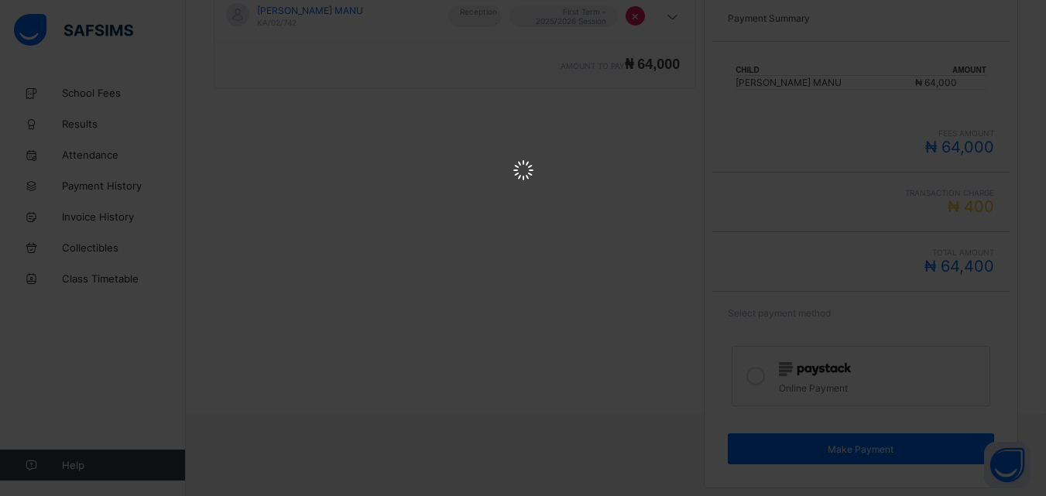
scroll to position [0, 0]
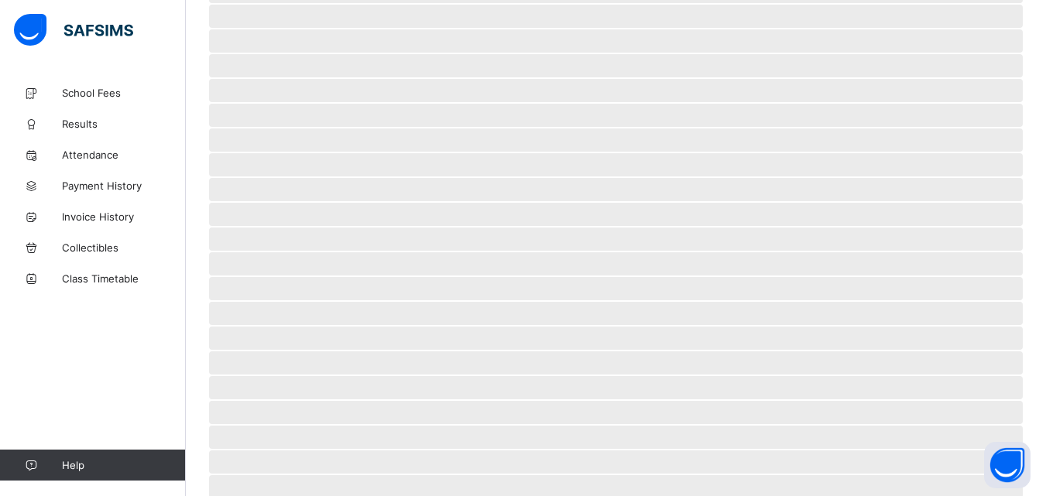
scroll to position [96, 0]
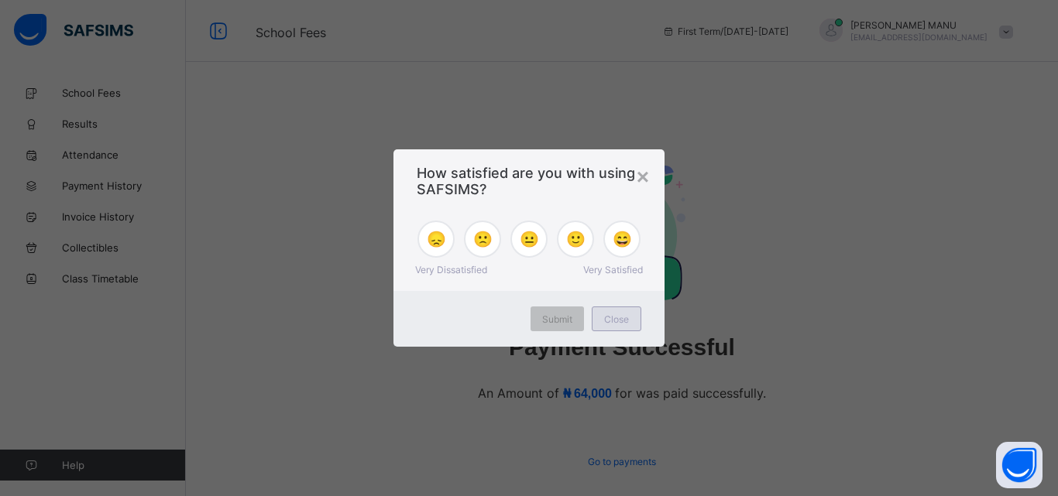
click at [620, 318] on span "Close" at bounding box center [616, 320] width 25 height 12
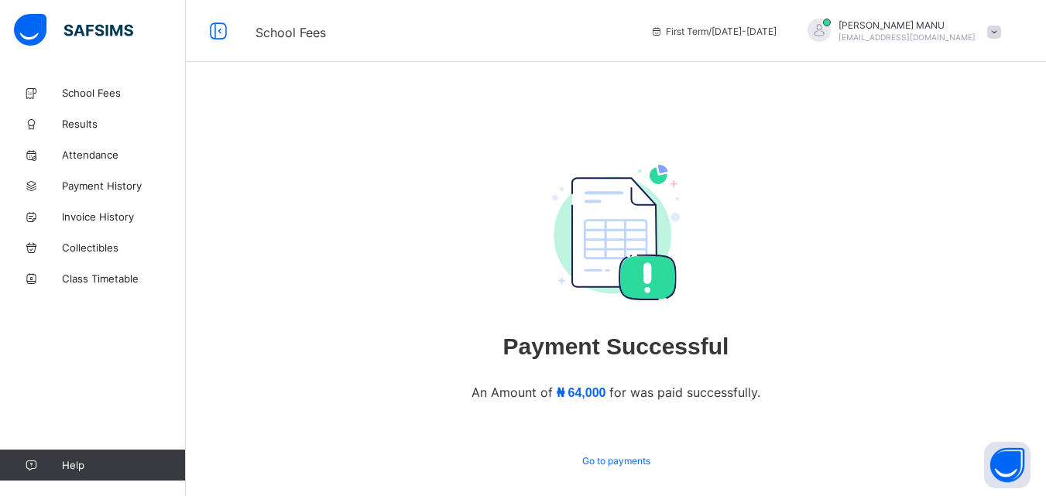
click at [831, 26] on div at bounding box center [819, 30] width 23 height 23
click at [937, 149] on span "Logout" at bounding box center [951, 153] width 102 height 18
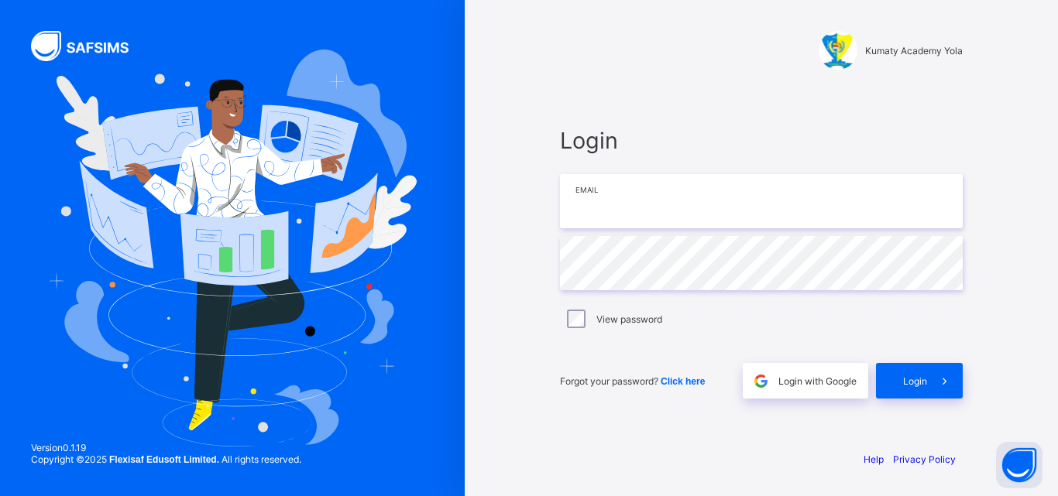
click at [691, 207] on input "email" at bounding box center [761, 201] width 403 height 54
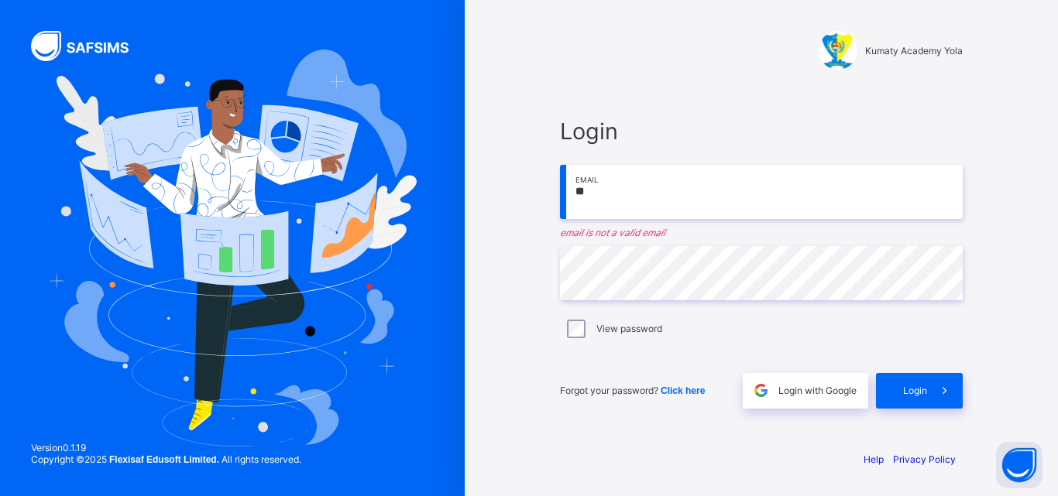
type input "**********"
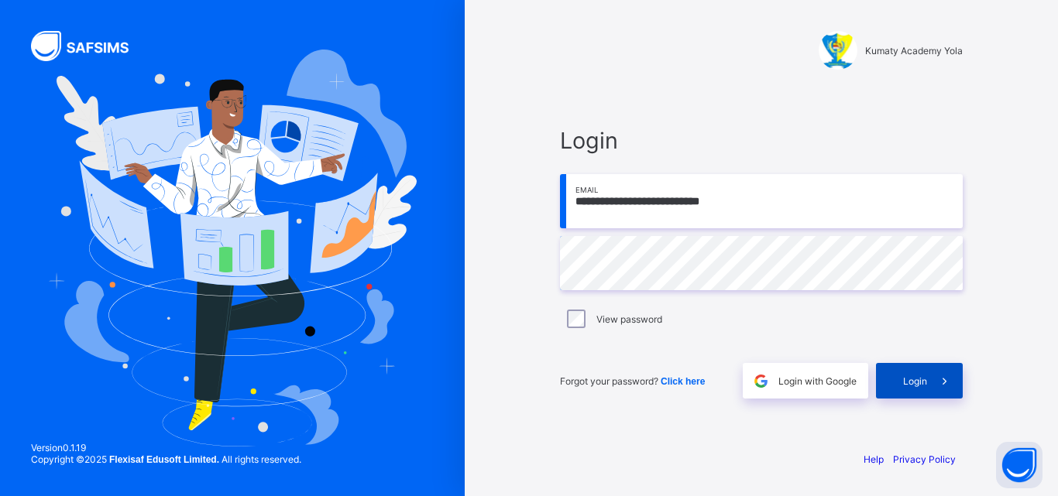
click at [925, 393] on div "Login" at bounding box center [919, 381] width 87 height 36
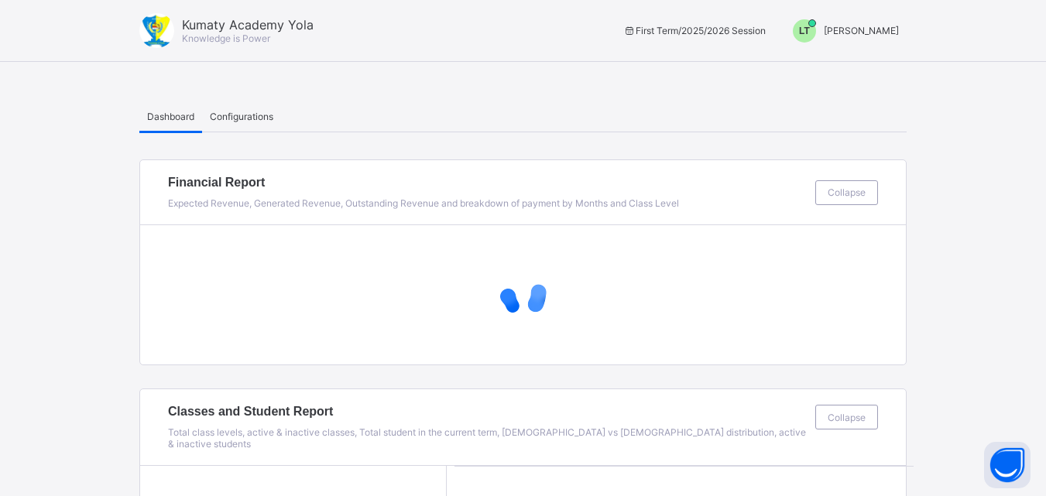
click at [810, 30] on span "LT" at bounding box center [804, 31] width 11 height 11
click at [849, 69] on span "Switch to Admin View" at bounding box center [841, 66] width 118 height 18
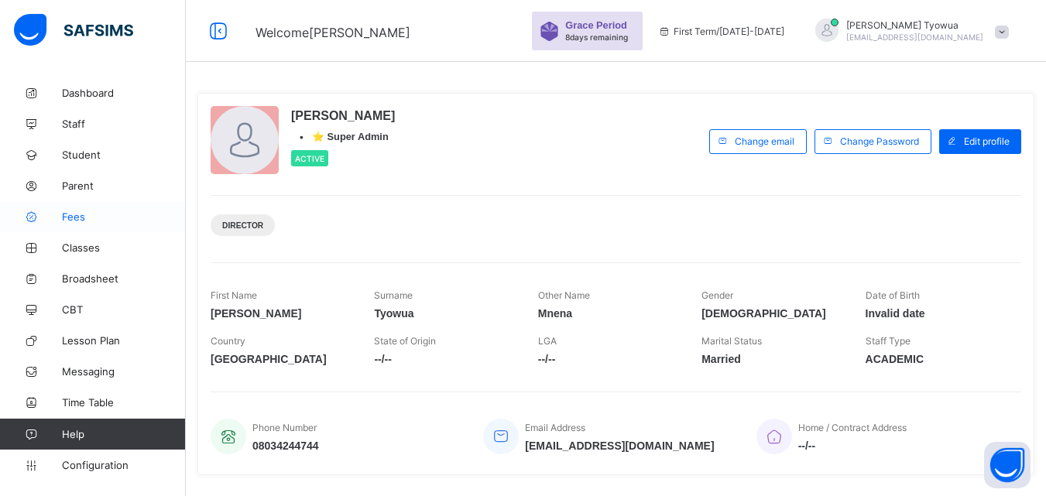
click at [70, 217] on span "Fees" at bounding box center [124, 217] width 124 height 12
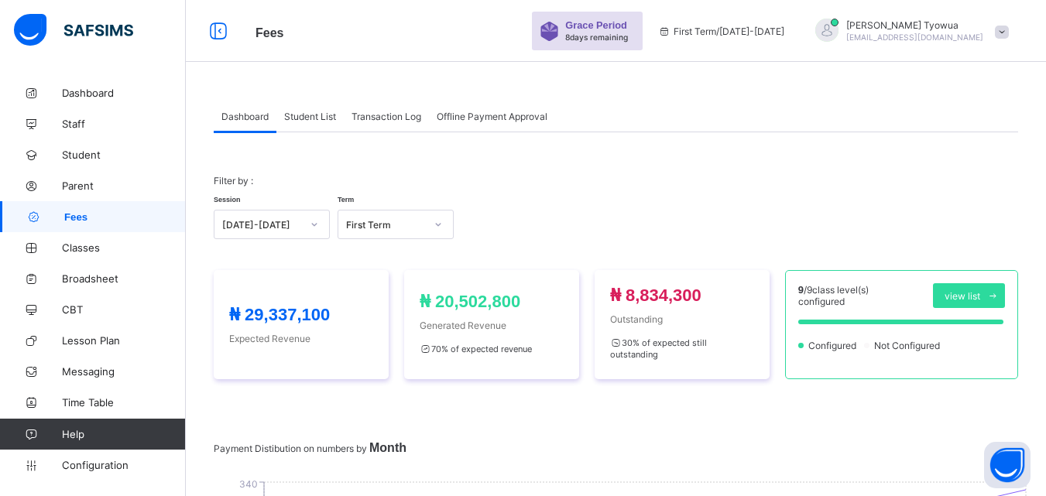
click at [256, 52] on div "Fees Grace Period 8 days remaining First Term / 2025-2026 Loretta Tyowua kumaty…" at bounding box center [523, 31] width 1046 height 62
click at [311, 111] on span "Student List" at bounding box center [310, 117] width 52 height 12
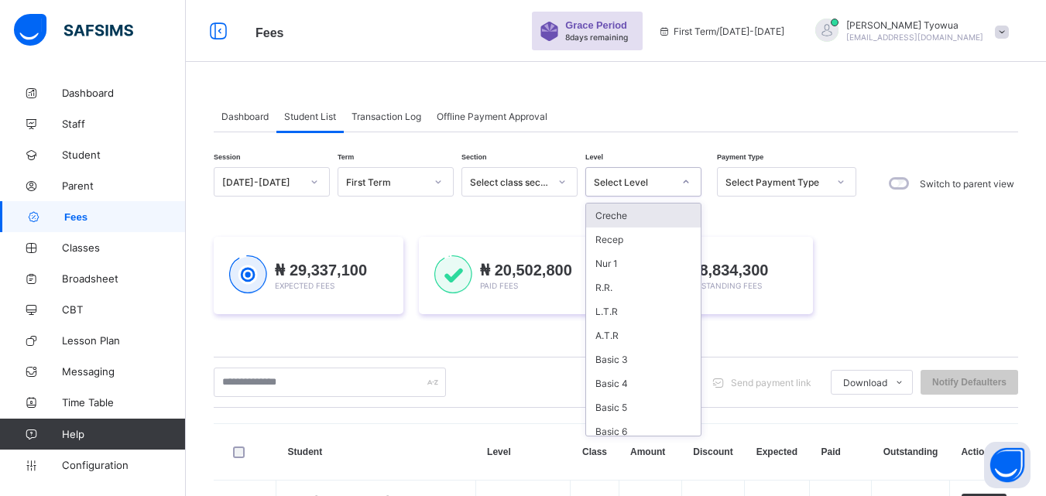
click at [676, 177] on div at bounding box center [686, 182] width 26 height 25
click at [649, 309] on div "L.T.R" at bounding box center [643, 312] width 115 height 24
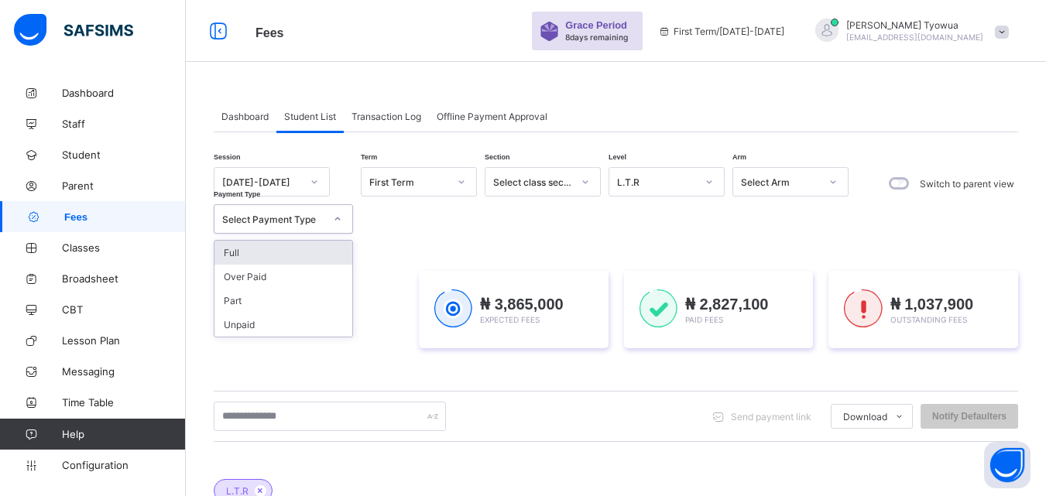
click at [308, 246] on div "Full" at bounding box center [284, 253] width 138 height 24
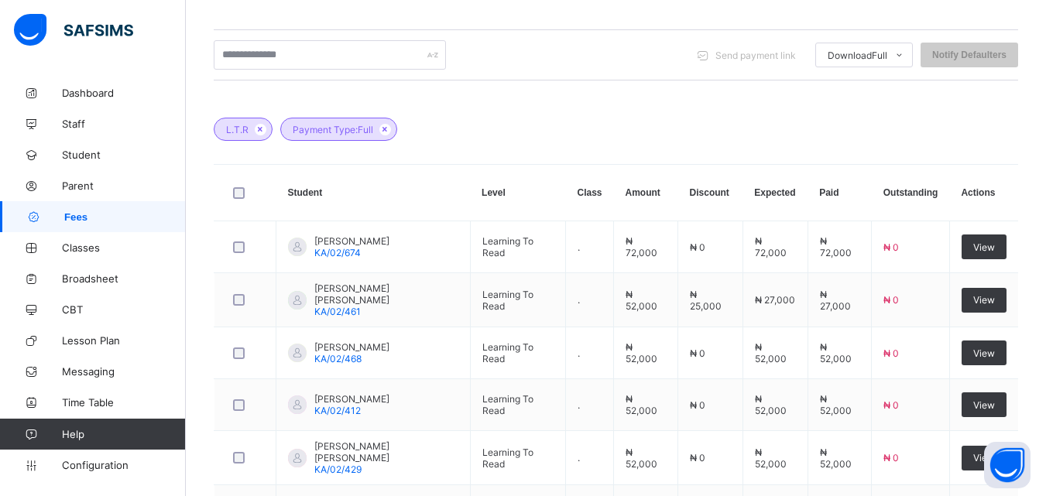
scroll to position [699, 0]
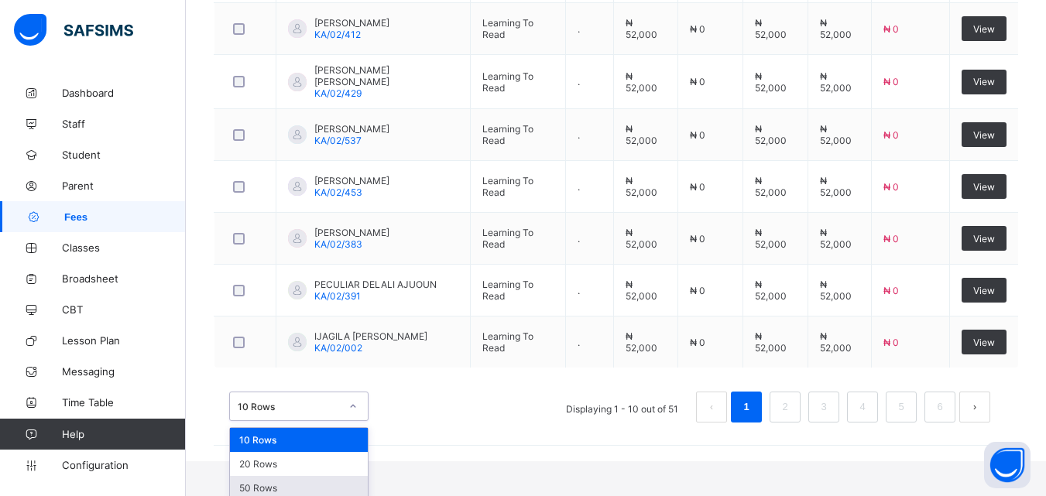
click at [315, 491] on div "50 Rows" at bounding box center [299, 488] width 138 height 24
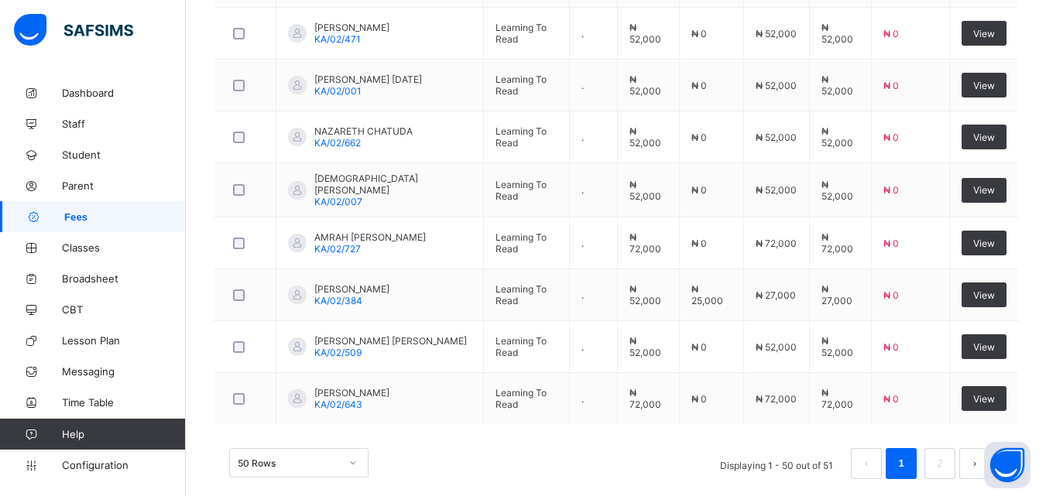
scroll to position [2779, 0]
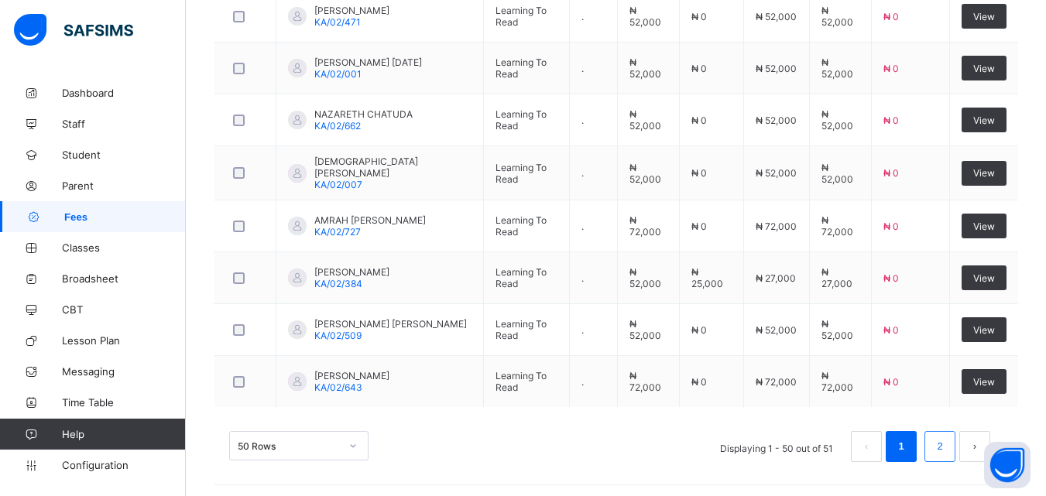
click at [947, 438] on link "2" at bounding box center [939, 447] width 15 height 20
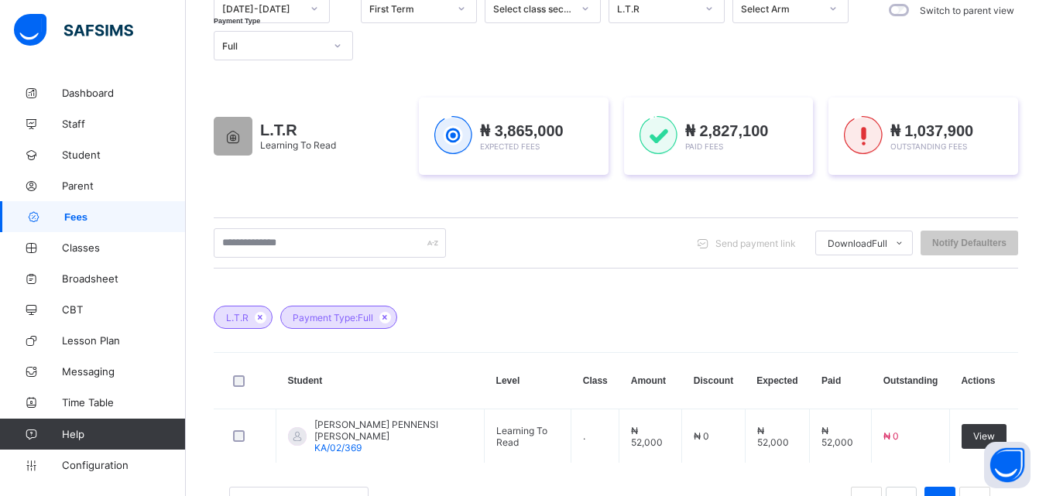
scroll to position [0, 0]
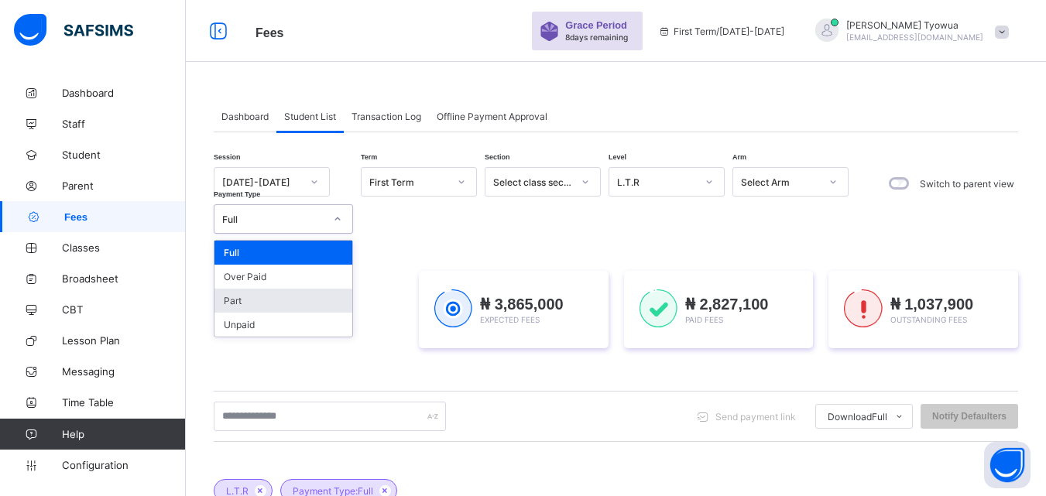
click at [292, 303] on div "Part" at bounding box center [284, 301] width 138 height 24
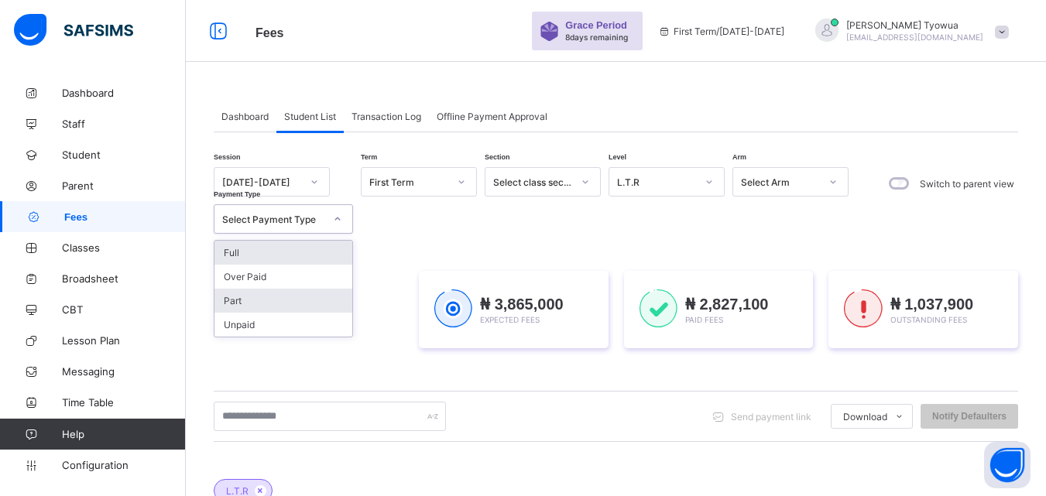
click at [259, 303] on div "Part" at bounding box center [284, 301] width 138 height 24
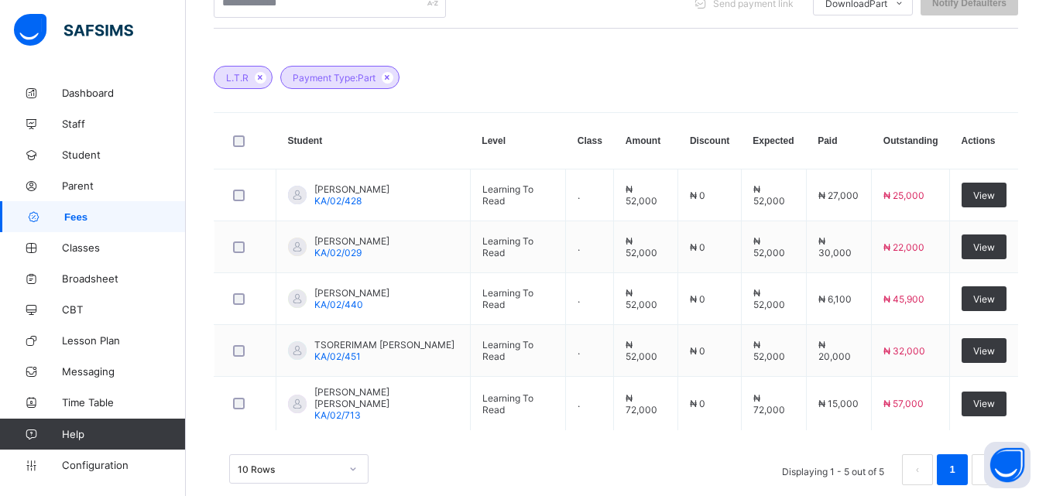
scroll to position [441, 0]
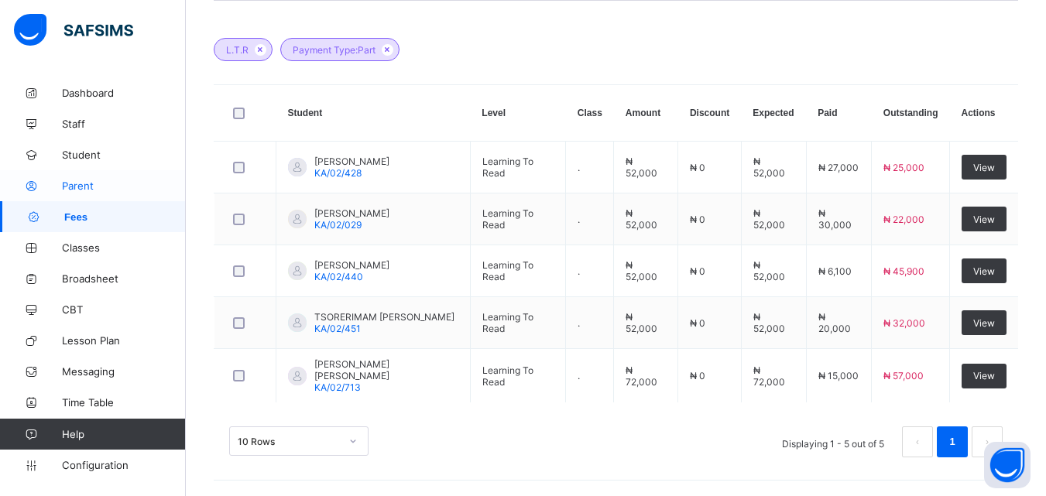
click at [70, 179] on link "Parent" at bounding box center [93, 185] width 186 height 31
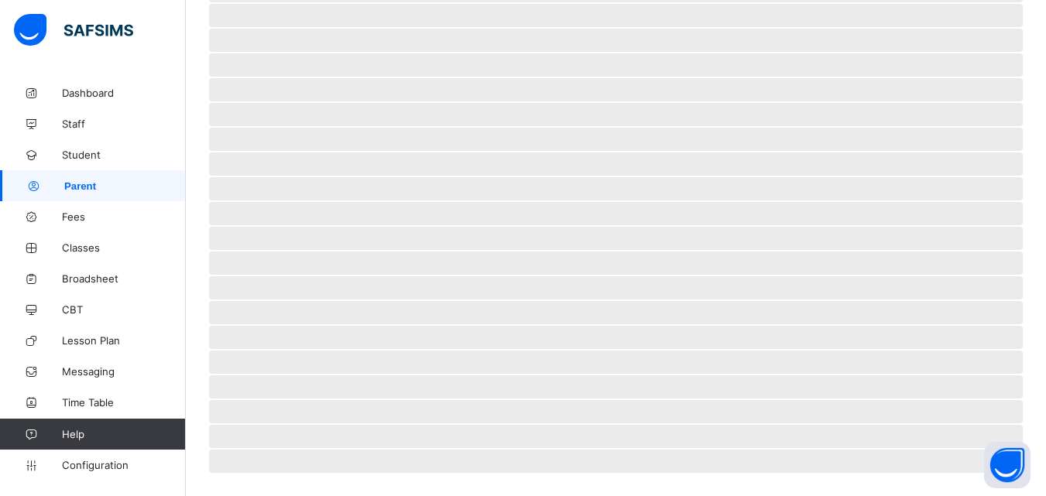
scroll to position [349, 0]
click at [100, 154] on span "Student" at bounding box center [124, 155] width 124 height 12
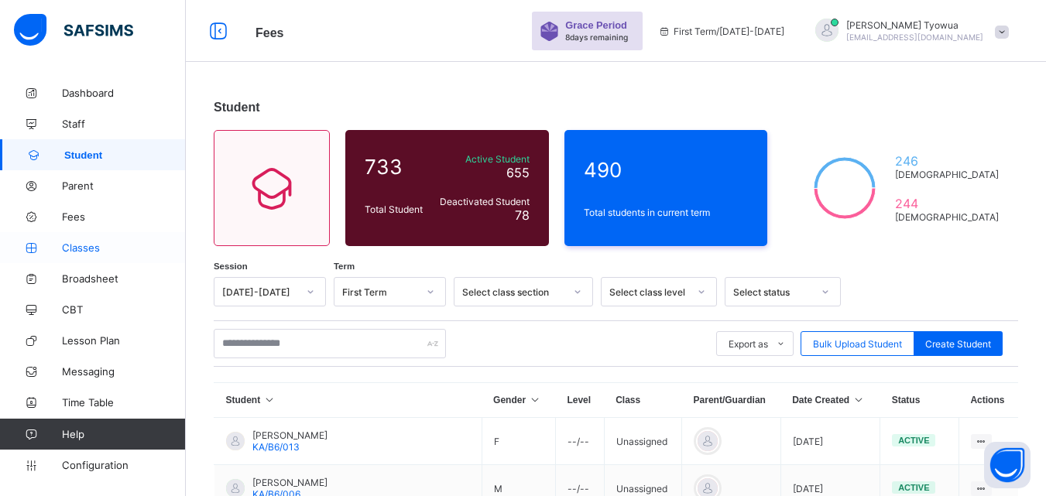
click at [83, 247] on span "Classes" at bounding box center [124, 248] width 124 height 12
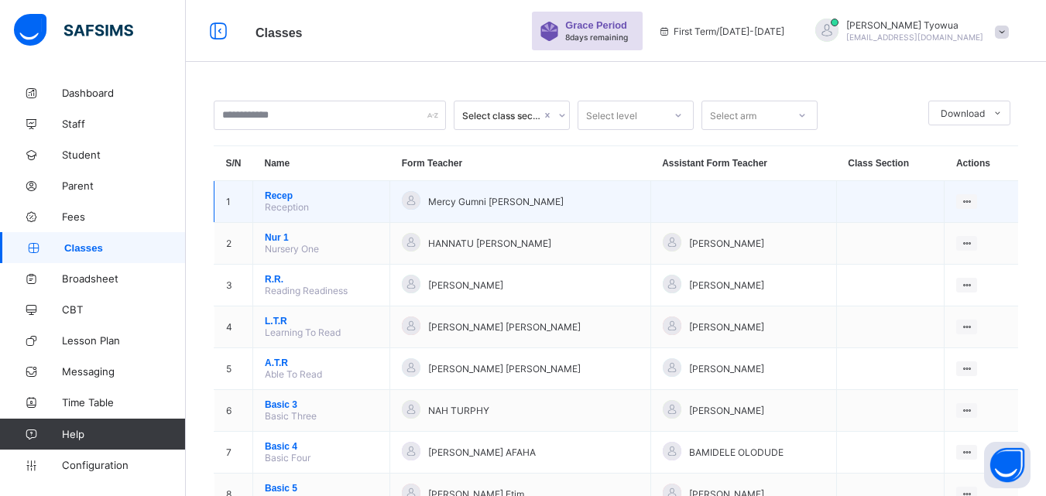
click at [281, 192] on span "Recep" at bounding box center [321, 196] width 113 height 11
